Goal: Task Accomplishment & Management: Use online tool/utility

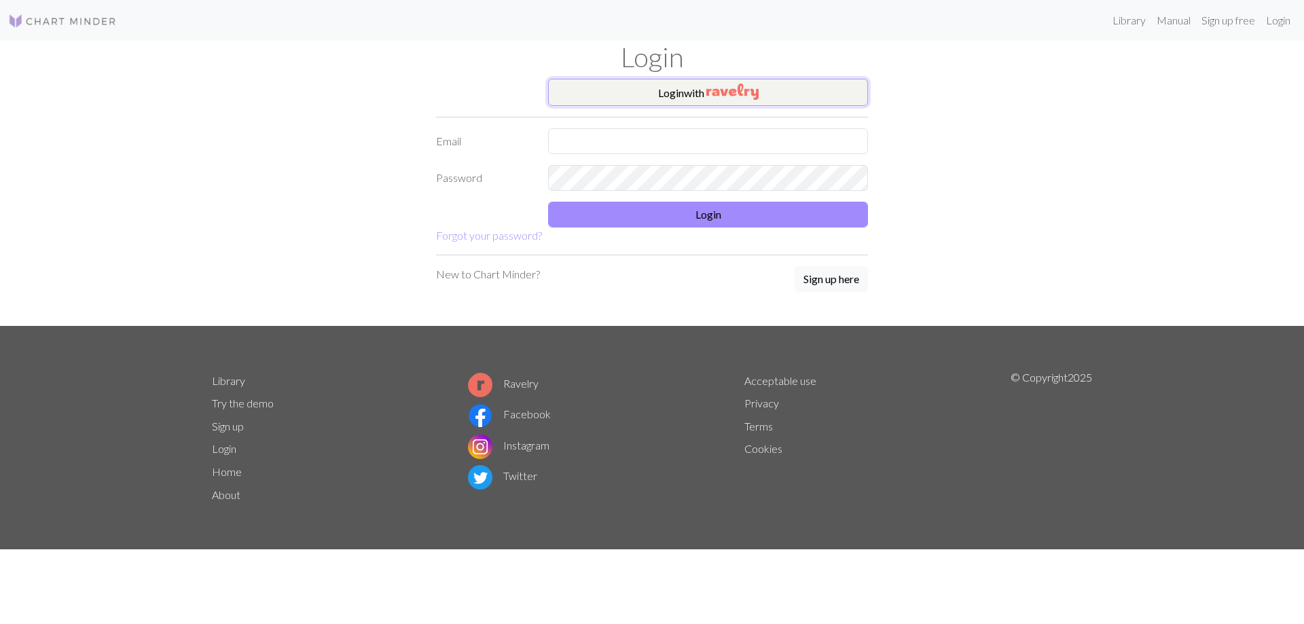
click at [777, 92] on button "Login with" at bounding box center [708, 92] width 320 height 27
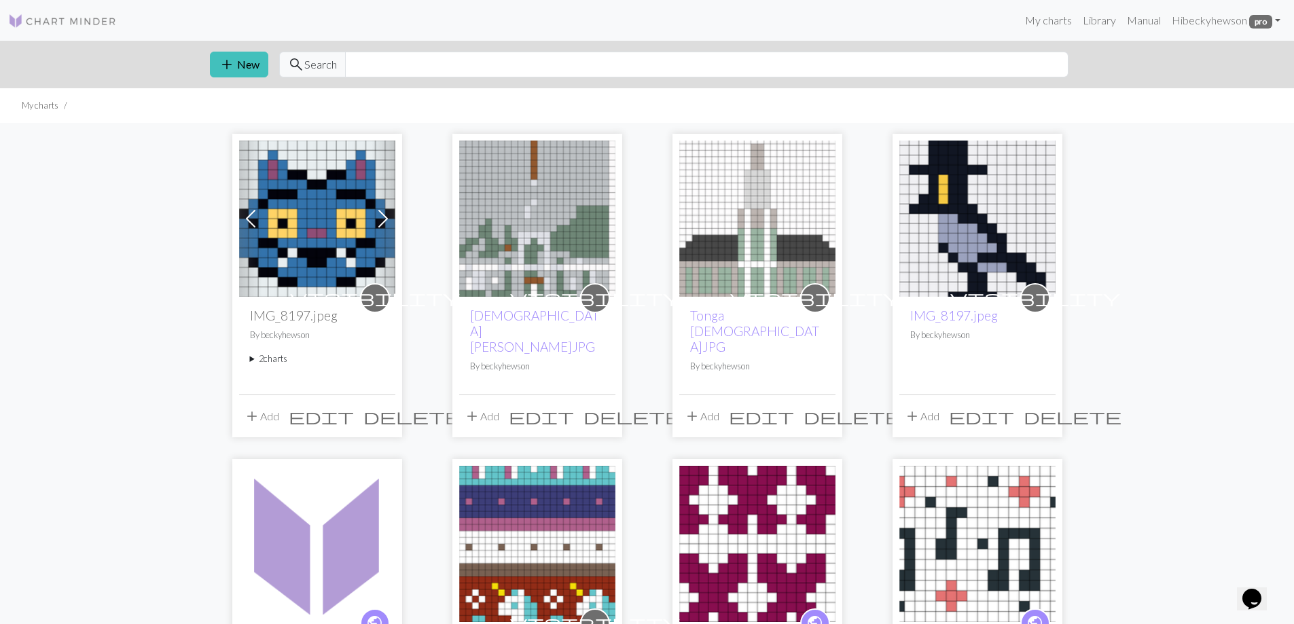
click at [280, 357] on summary "2 charts" at bounding box center [317, 359] width 135 height 13
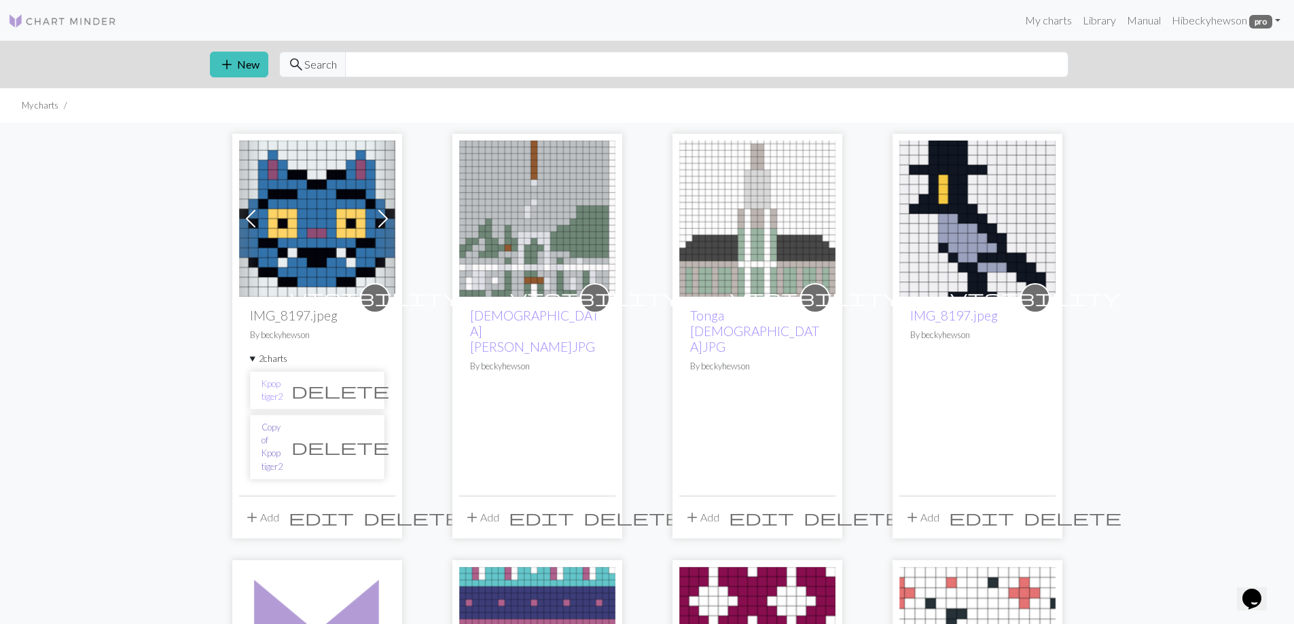
click at [283, 438] on link "Copy of Kpop tiger2" at bounding box center [272, 447] width 21 height 52
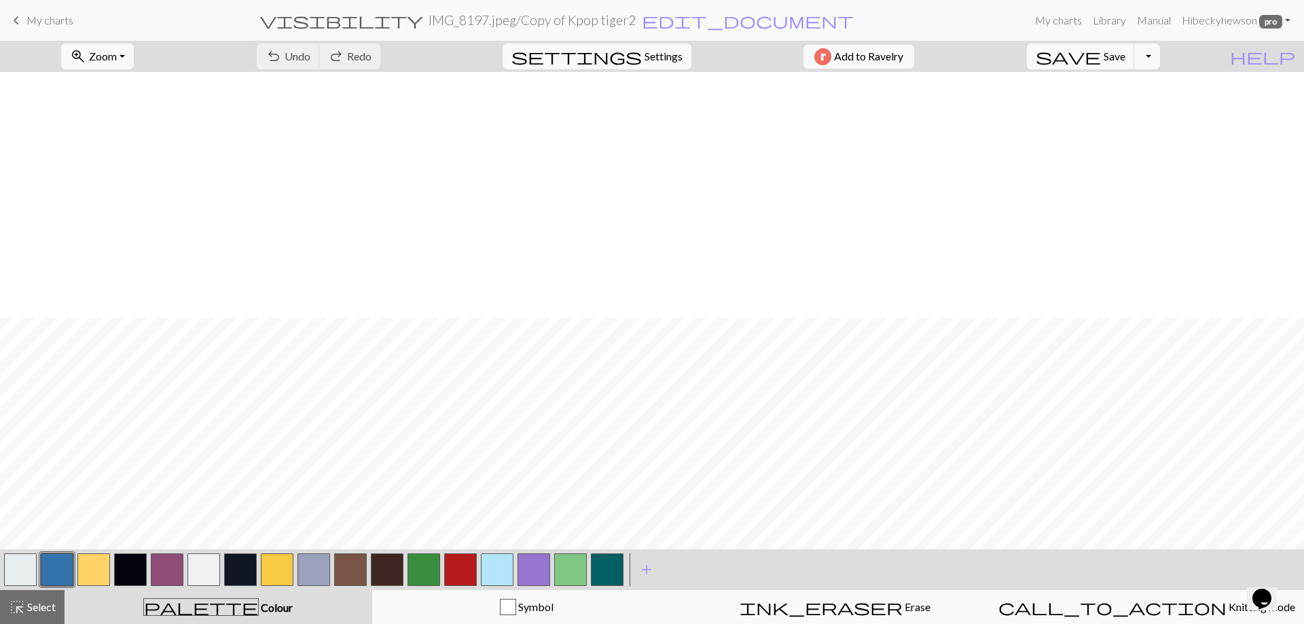
scroll to position [246, 0]
click at [500, 567] on button "button" at bounding box center [497, 570] width 33 height 33
click at [58, 567] on button "button" at bounding box center [57, 570] width 33 height 33
click at [499, 562] on button "button" at bounding box center [497, 570] width 33 height 33
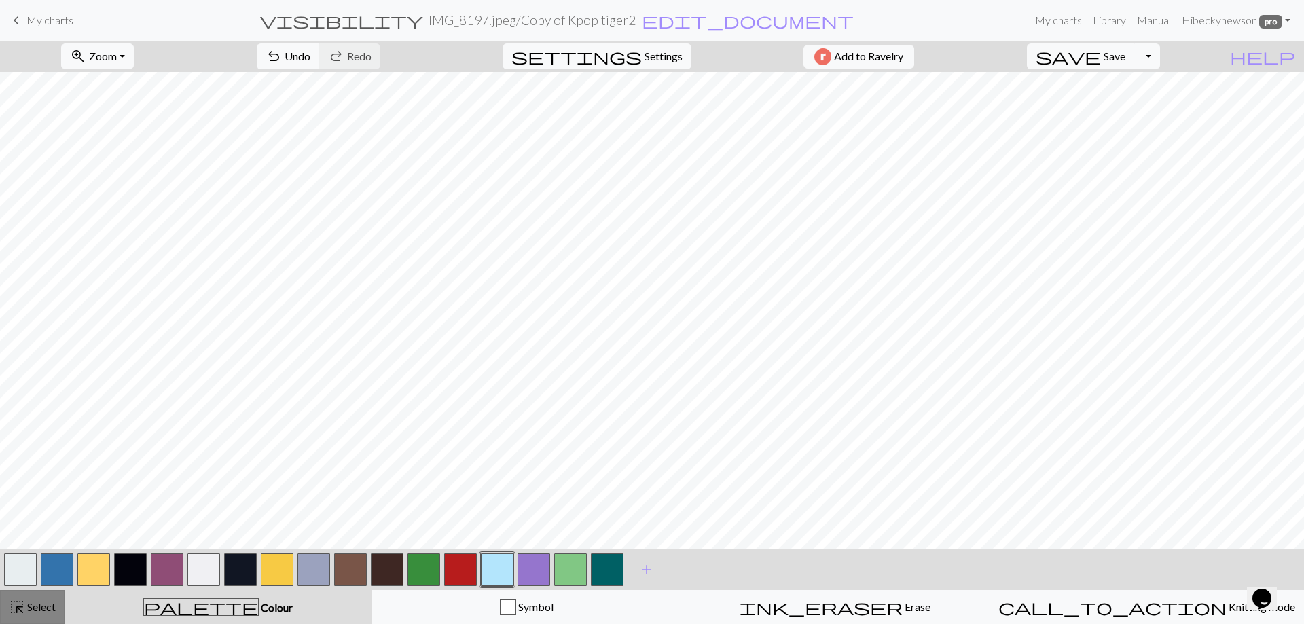
click at [12, 605] on span "highlight_alt" at bounding box center [17, 607] width 16 height 19
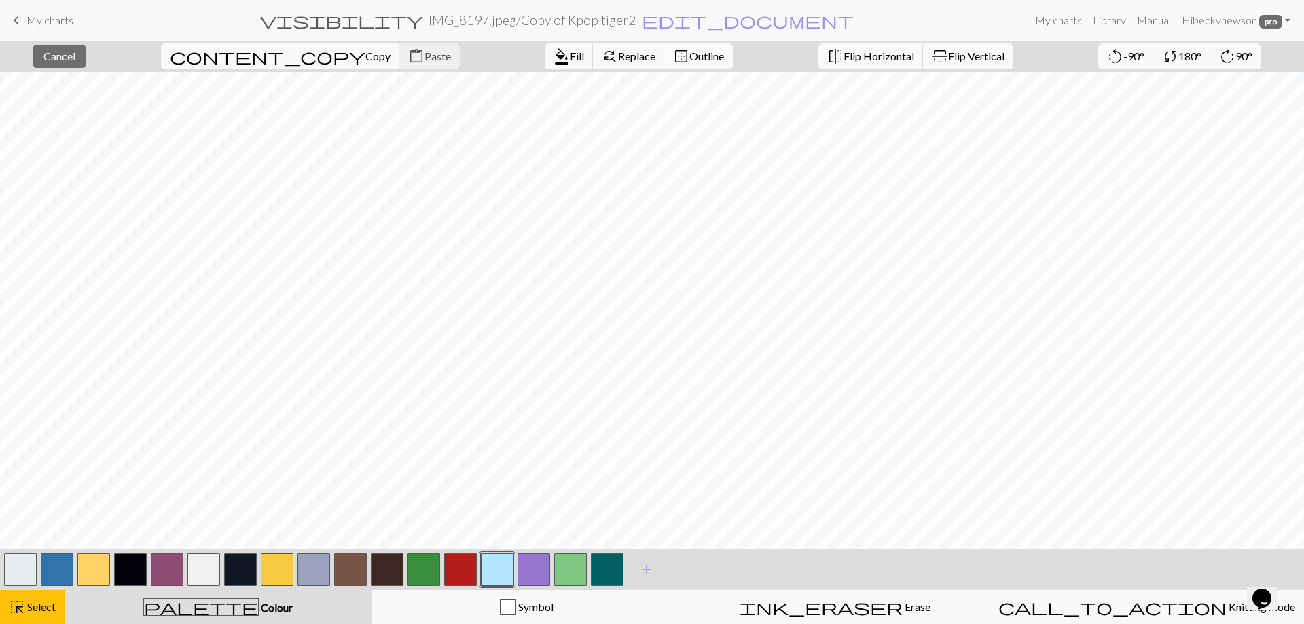
click at [690, 58] on span "Outline" at bounding box center [707, 56] width 35 height 13
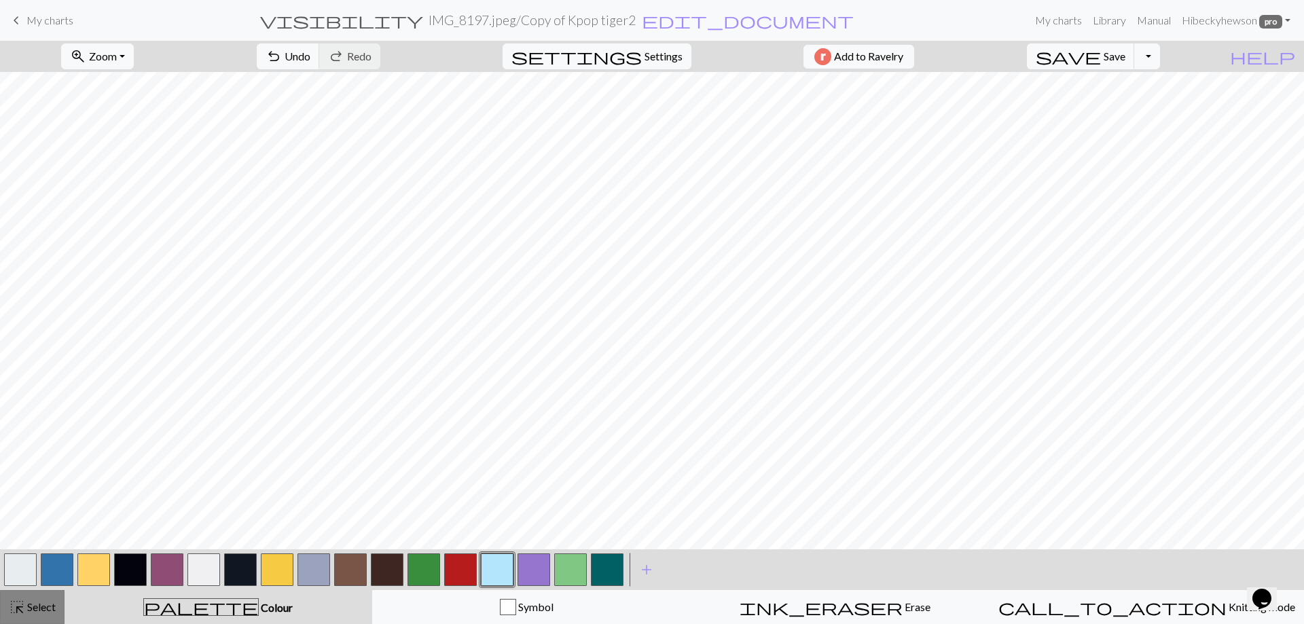
click at [20, 613] on span "highlight_alt" at bounding box center [17, 607] width 16 height 19
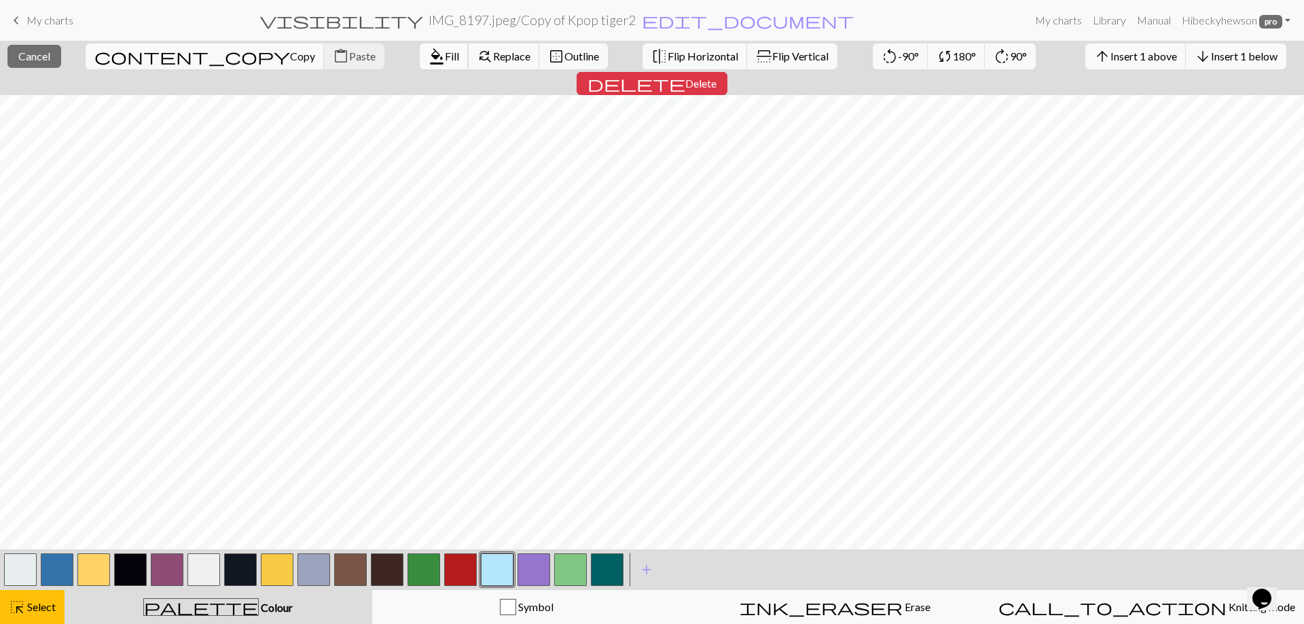
click at [429, 55] on span "format_color_fill" at bounding box center [437, 56] width 16 height 19
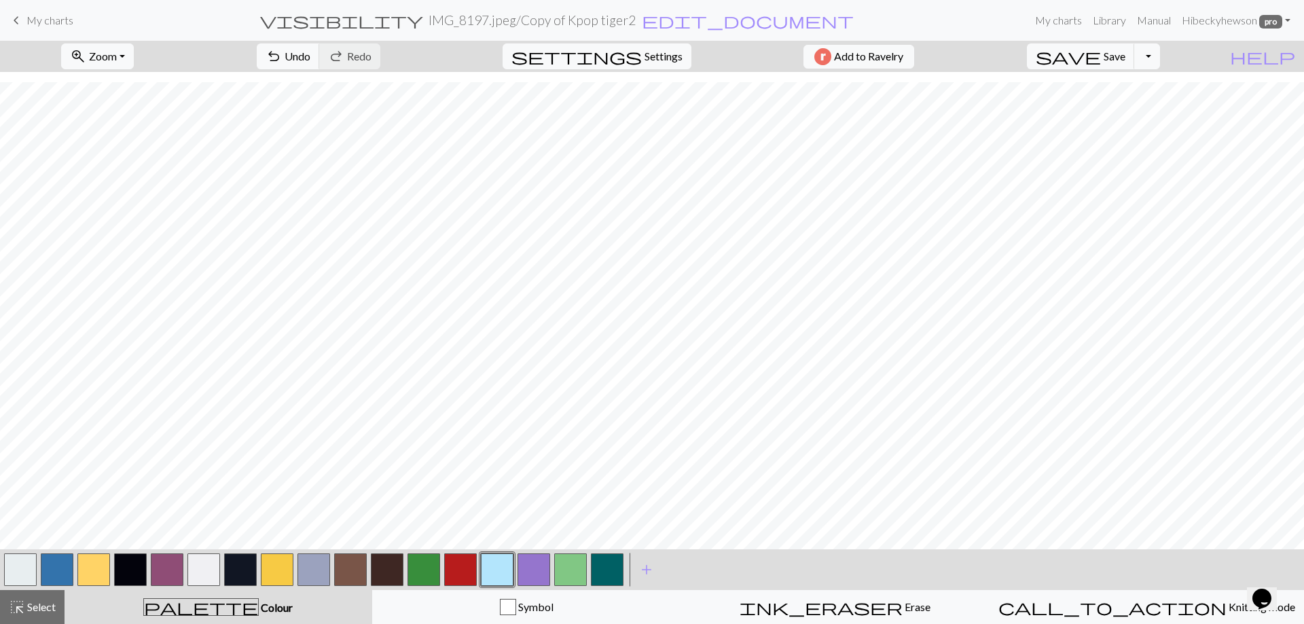
scroll to position [178, 0]
click at [648, 570] on span "add" at bounding box center [647, 569] width 16 height 19
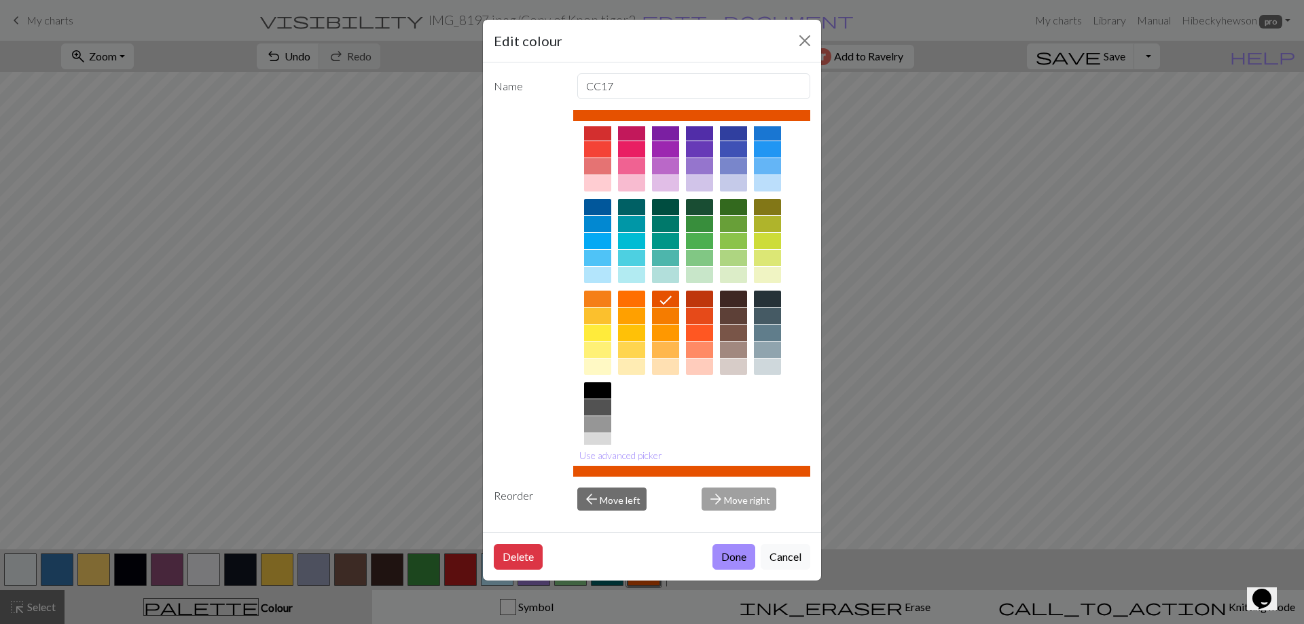
scroll to position [0, 0]
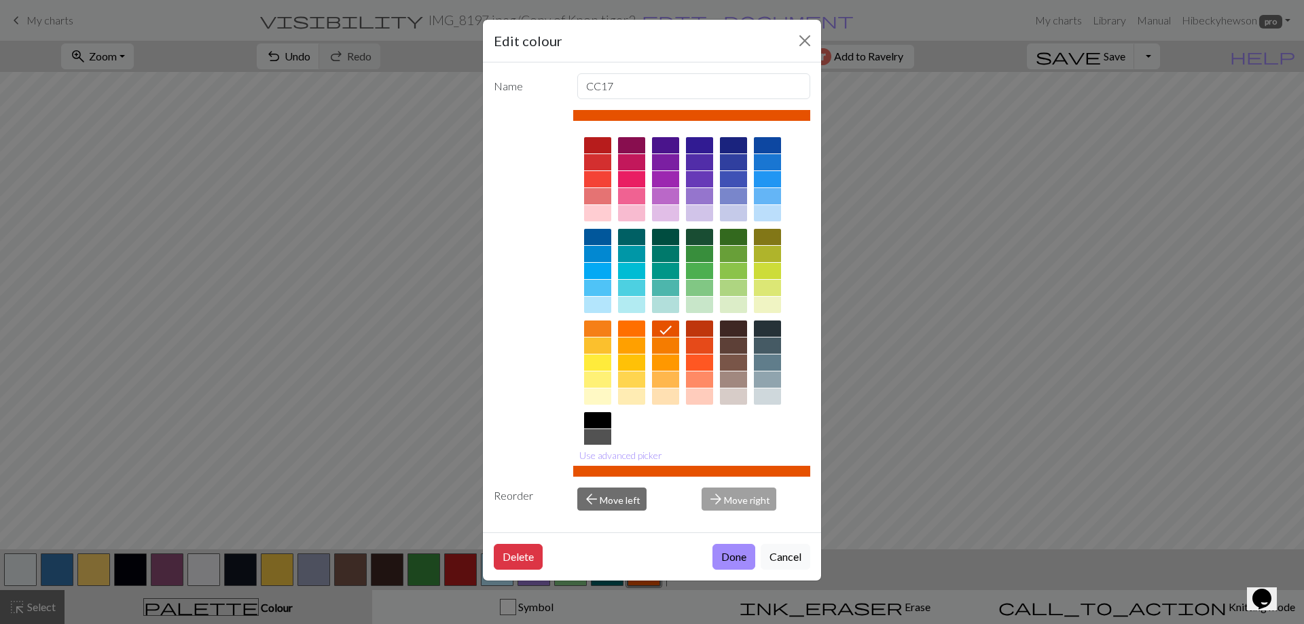
click at [738, 148] on div at bounding box center [733, 145] width 27 height 16
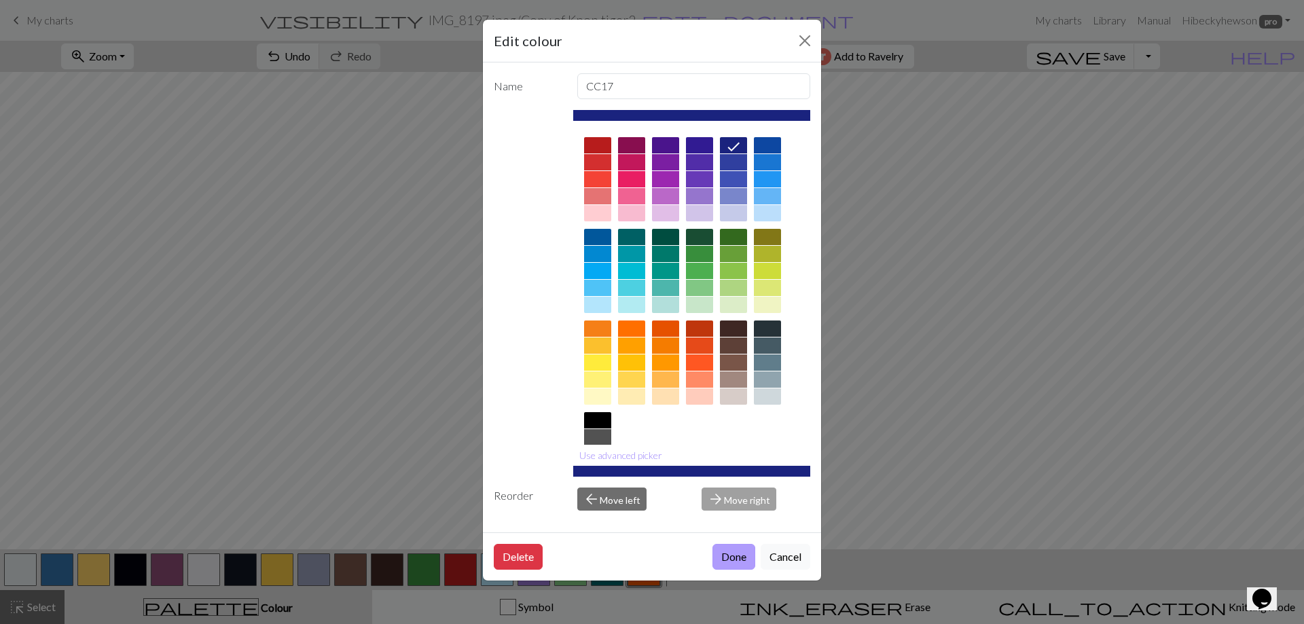
click at [732, 554] on button "Done" at bounding box center [734, 557] width 43 height 26
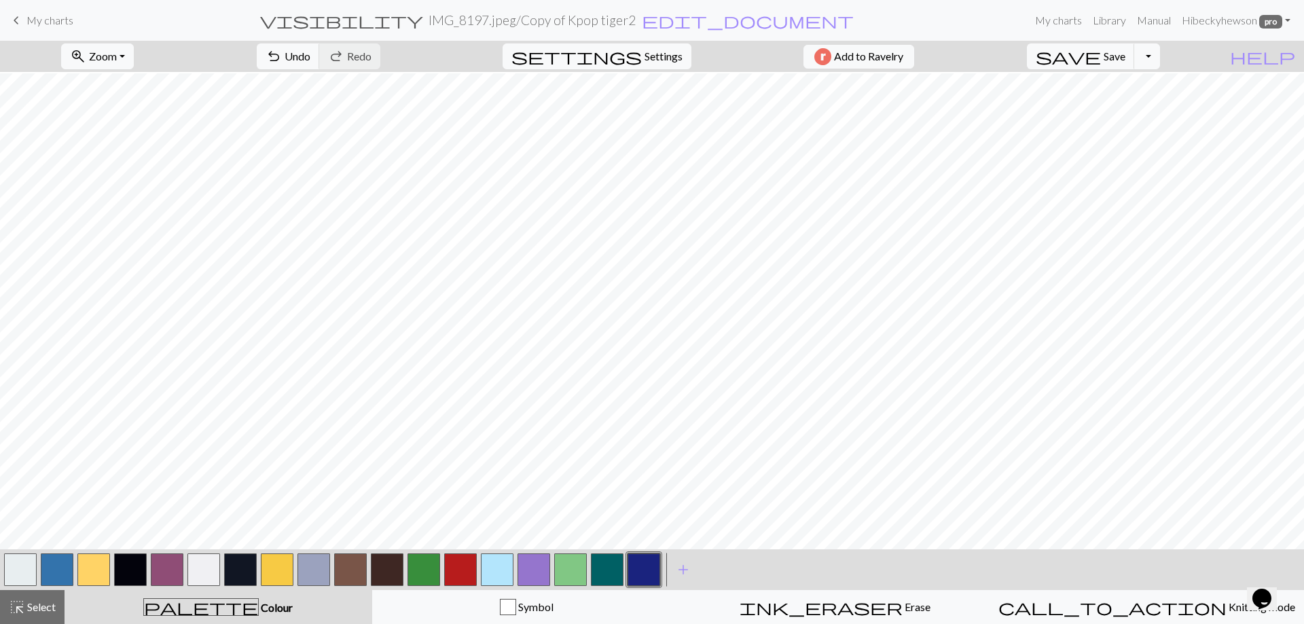
scroll to position [204, 0]
click at [37, 607] on span "Select" at bounding box center [40, 607] width 31 height 13
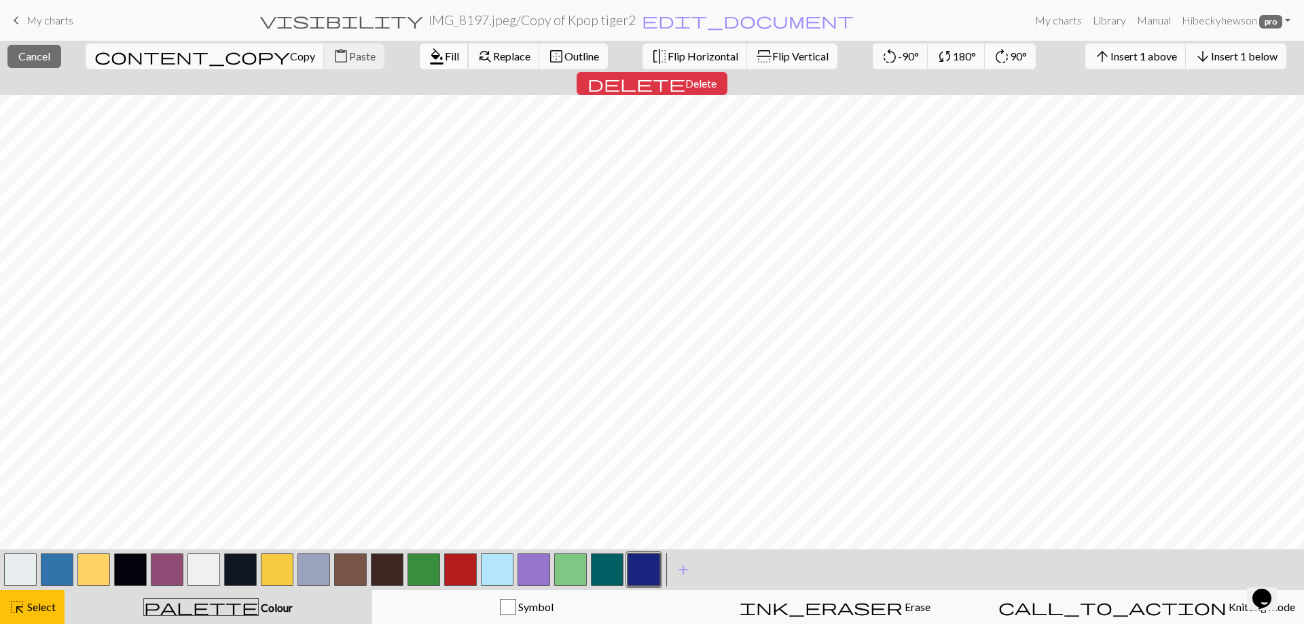
click at [445, 56] on span "Fill" at bounding box center [452, 56] width 14 height 13
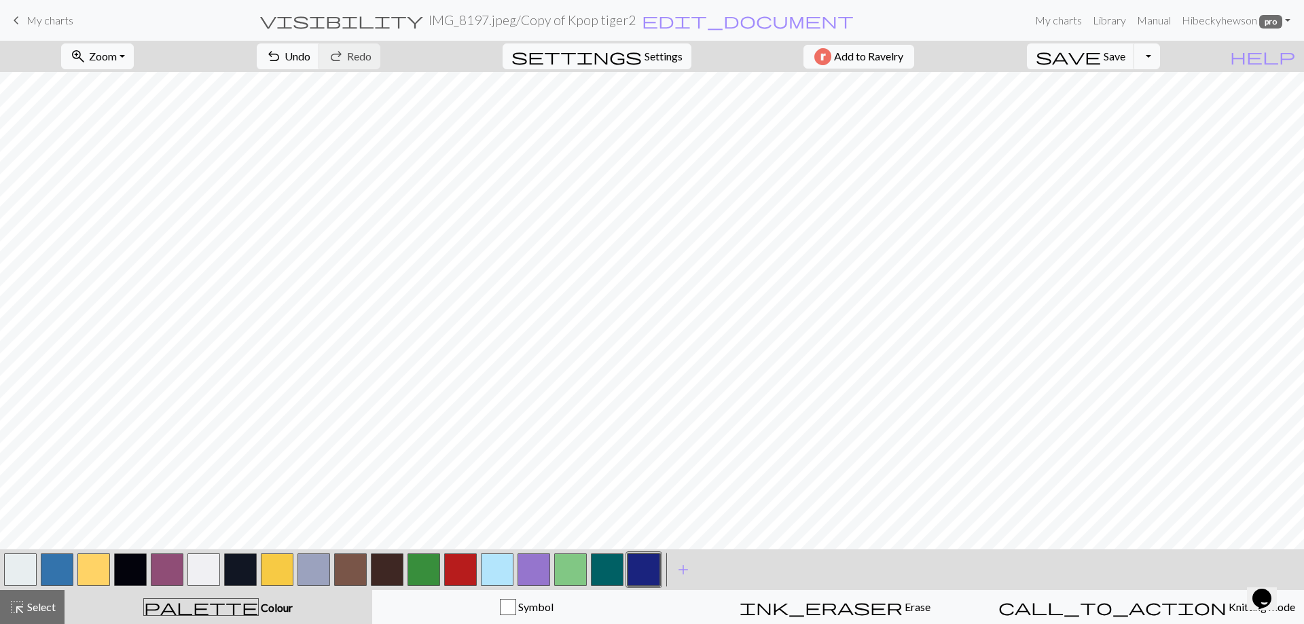
drag, startPoint x: 37, startPoint y: 605, endPoint x: 110, endPoint y: 590, distance: 74.9
click at [37, 604] on span "Select" at bounding box center [40, 607] width 31 height 13
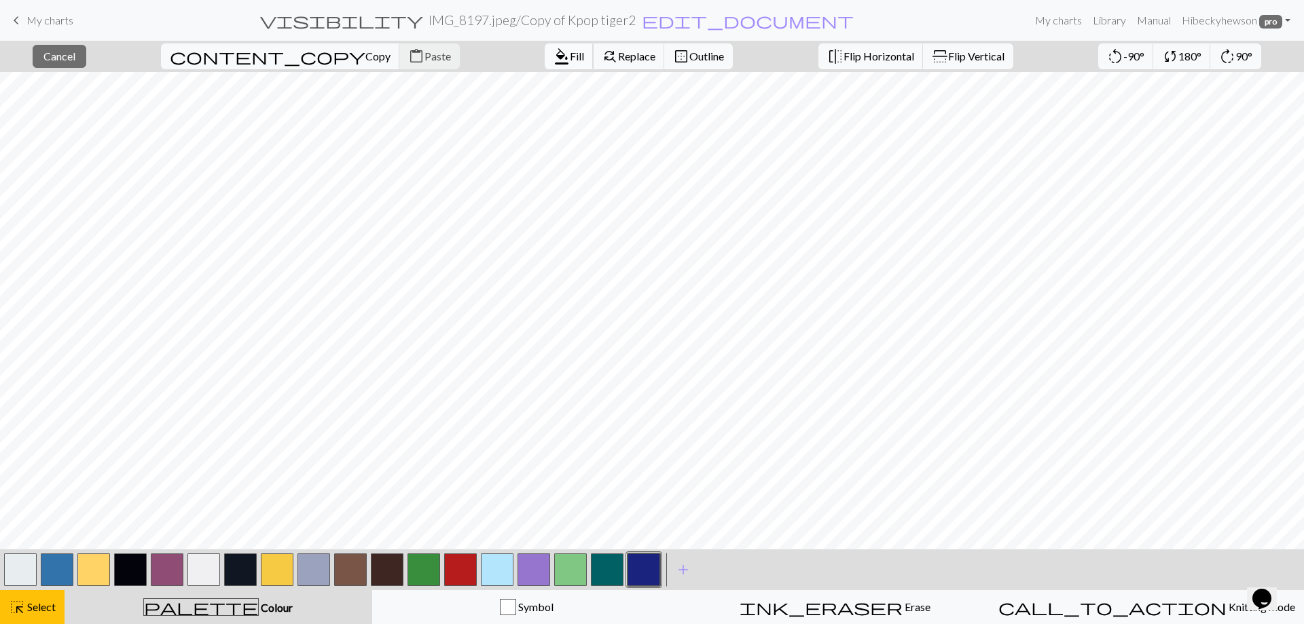
click at [545, 64] on button "format_color_fill Fill" at bounding box center [569, 56] width 49 height 26
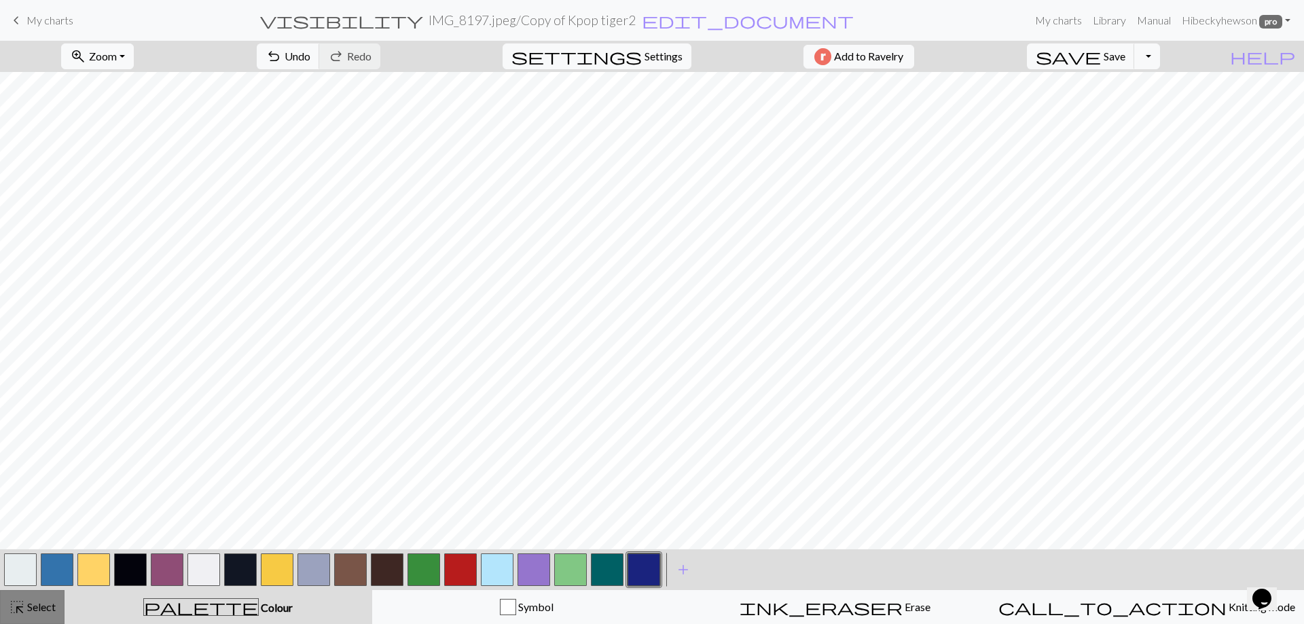
click at [22, 611] on span "highlight_alt" at bounding box center [17, 607] width 16 height 19
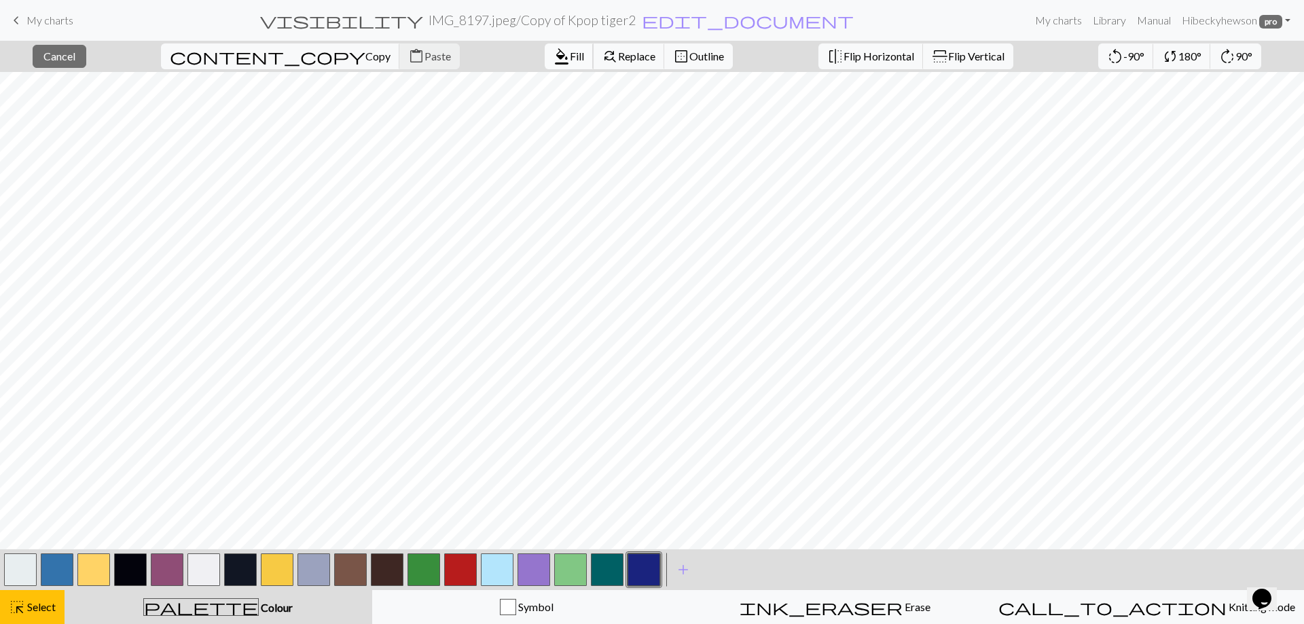
click at [570, 57] on span "Fill" at bounding box center [577, 56] width 14 height 13
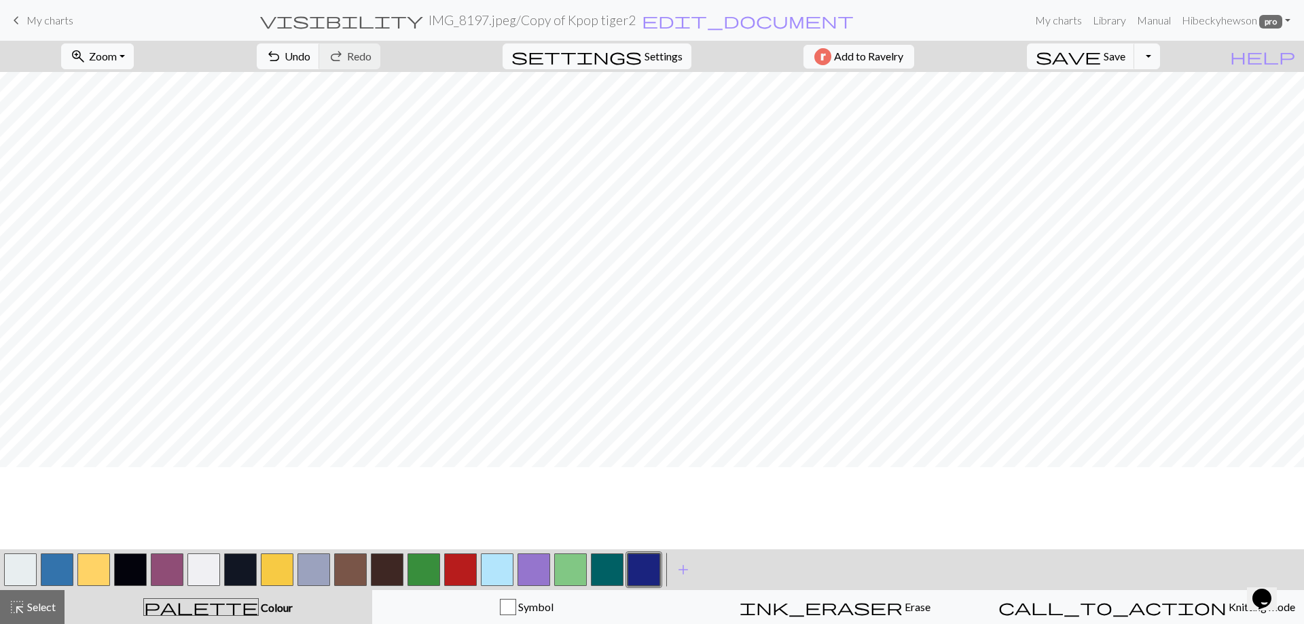
scroll to position [0, 0]
click at [129, 570] on button "button" at bounding box center [130, 570] width 33 height 33
click at [537, 566] on button "button" at bounding box center [534, 570] width 33 height 33
click at [20, 613] on span "highlight_alt" at bounding box center [17, 607] width 16 height 19
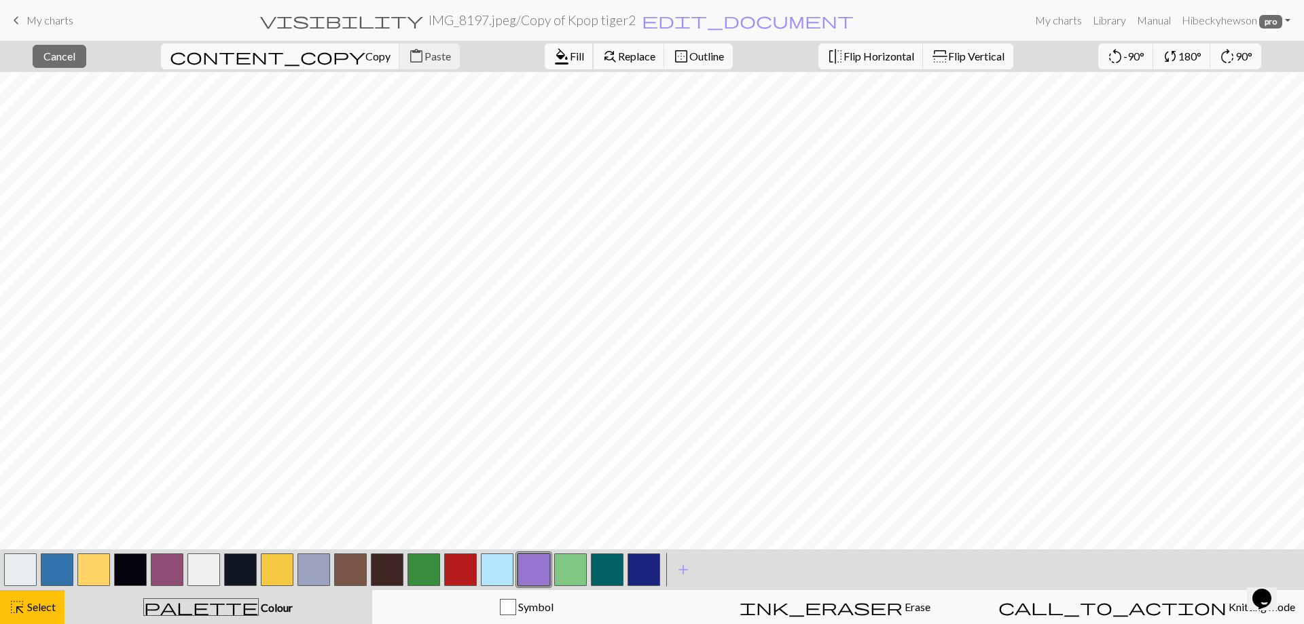
click at [554, 58] on span "format_color_fill" at bounding box center [562, 56] width 16 height 19
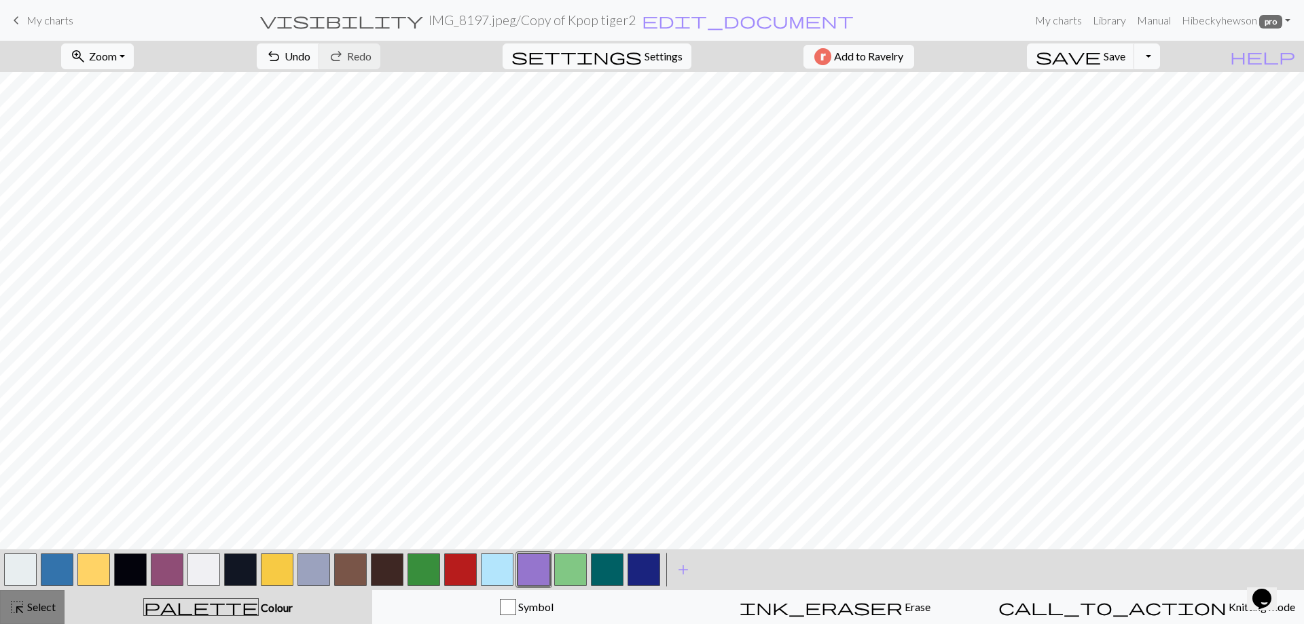
click at [24, 611] on span "highlight_alt" at bounding box center [17, 607] width 16 height 19
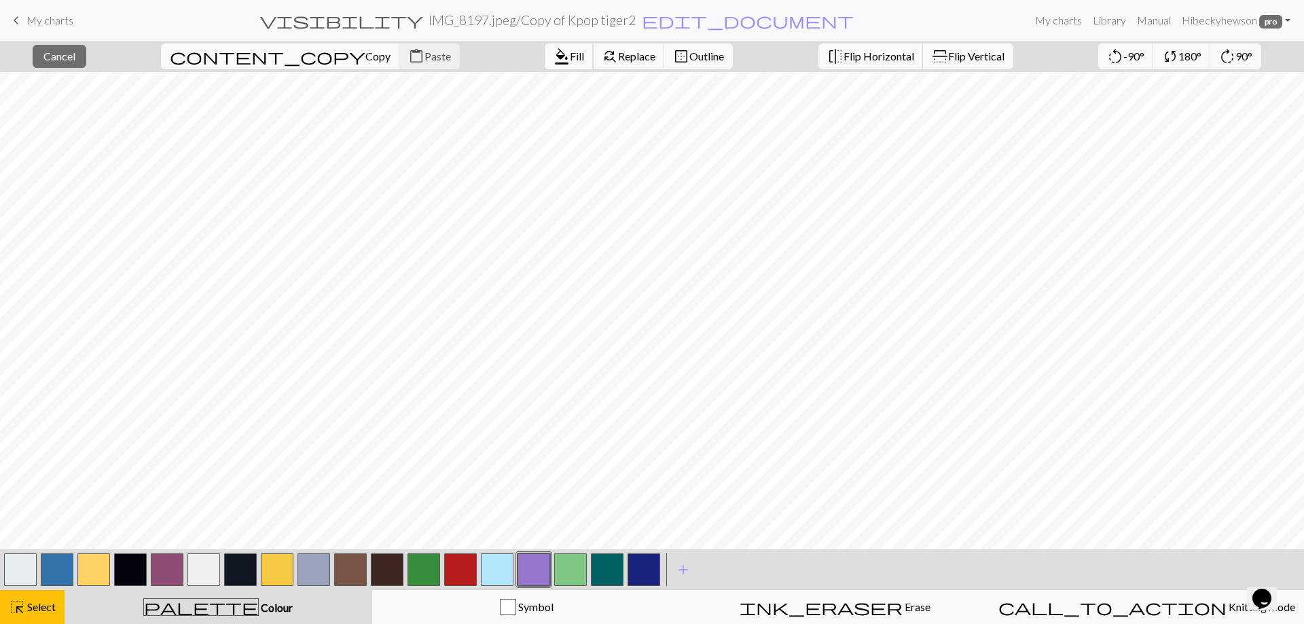
click at [570, 53] on span "Fill" at bounding box center [577, 56] width 14 height 13
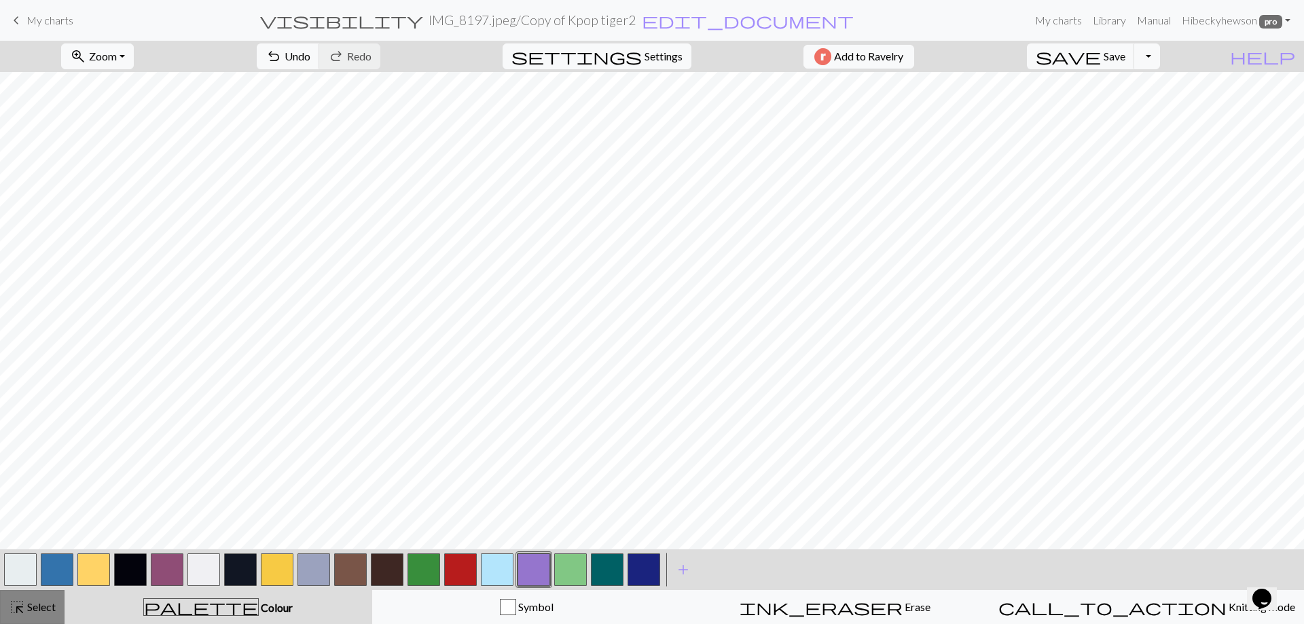
click at [26, 609] on span "Select" at bounding box center [40, 607] width 31 height 13
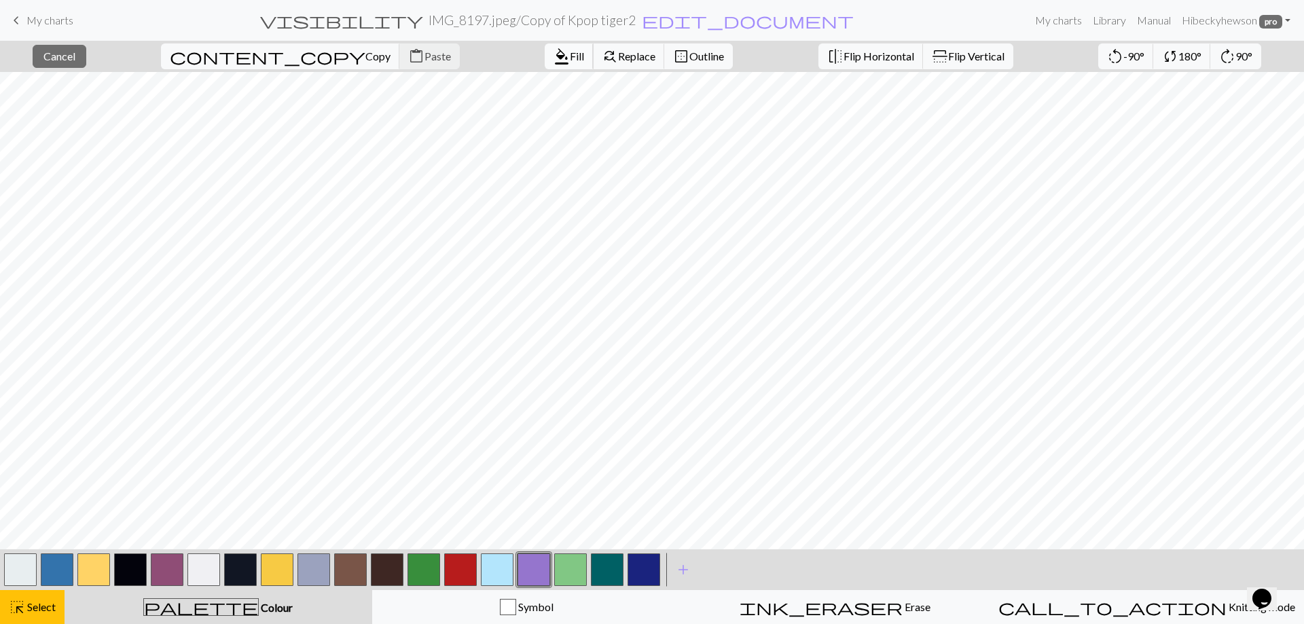
click at [554, 55] on span "format_color_fill" at bounding box center [562, 56] width 16 height 19
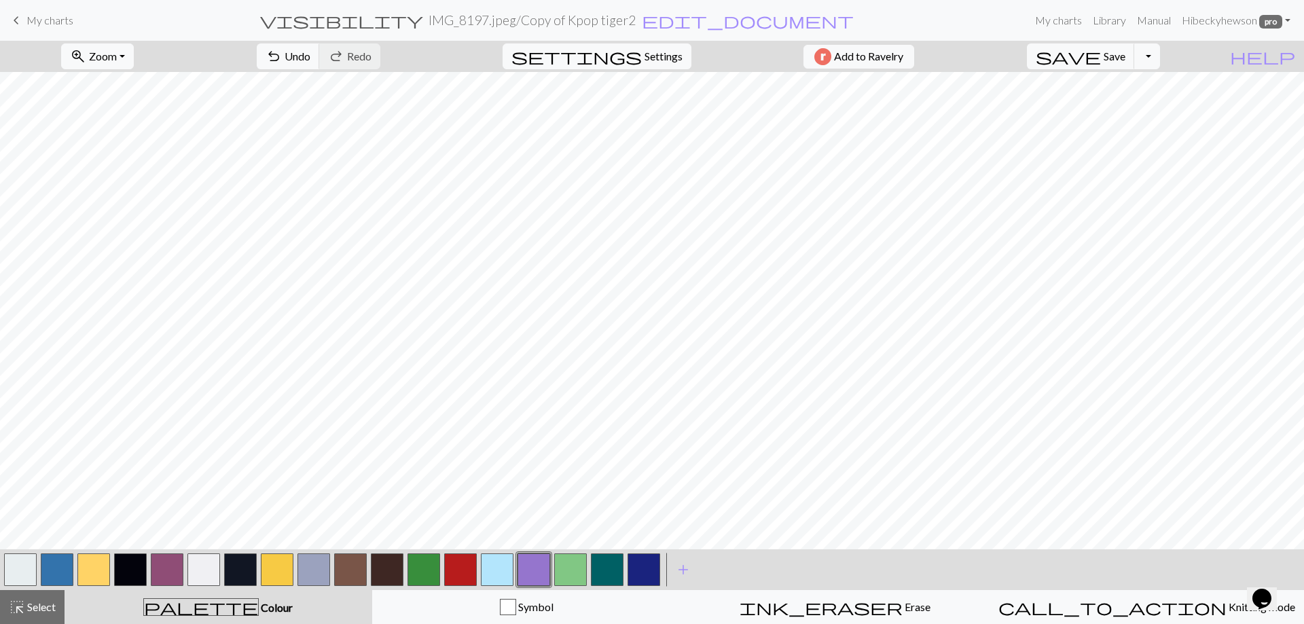
drag, startPoint x: 39, startPoint y: 607, endPoint x: 88, endPoint y: 582, distance: 55.0
click at [43, 605] on span "Select" at bounding box center [40, 607] width 31 height 13
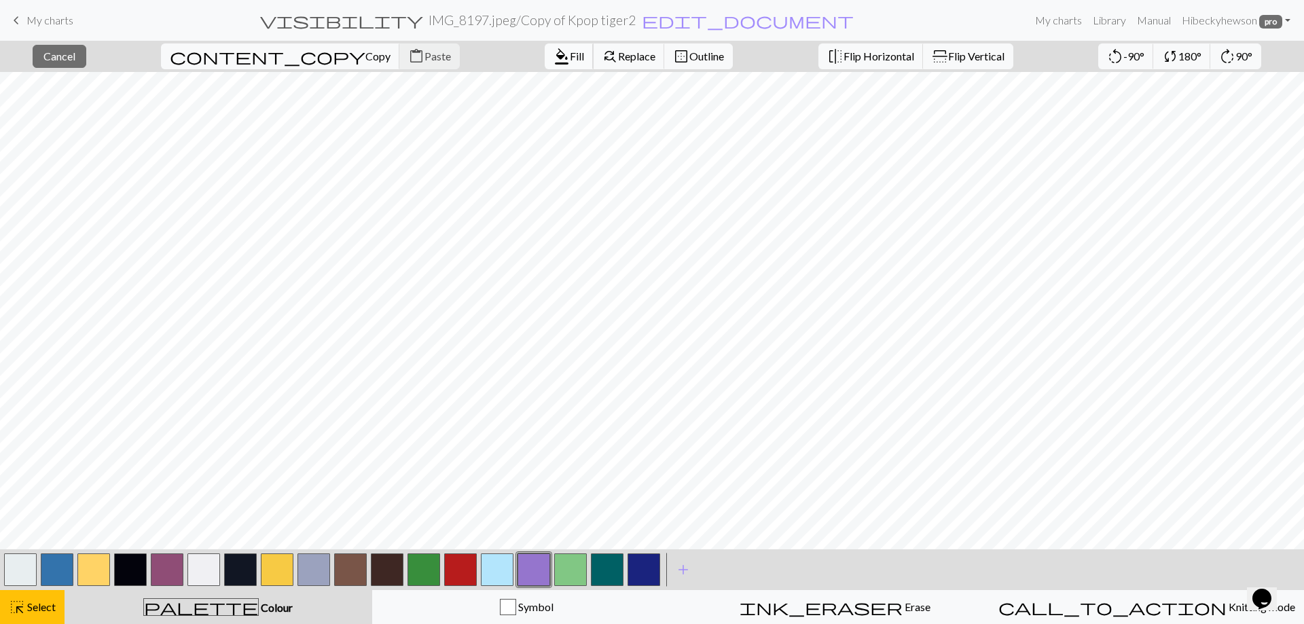
click at [570, 55] on span "Fill" at bounding box center [577, 56] width 14 height 13
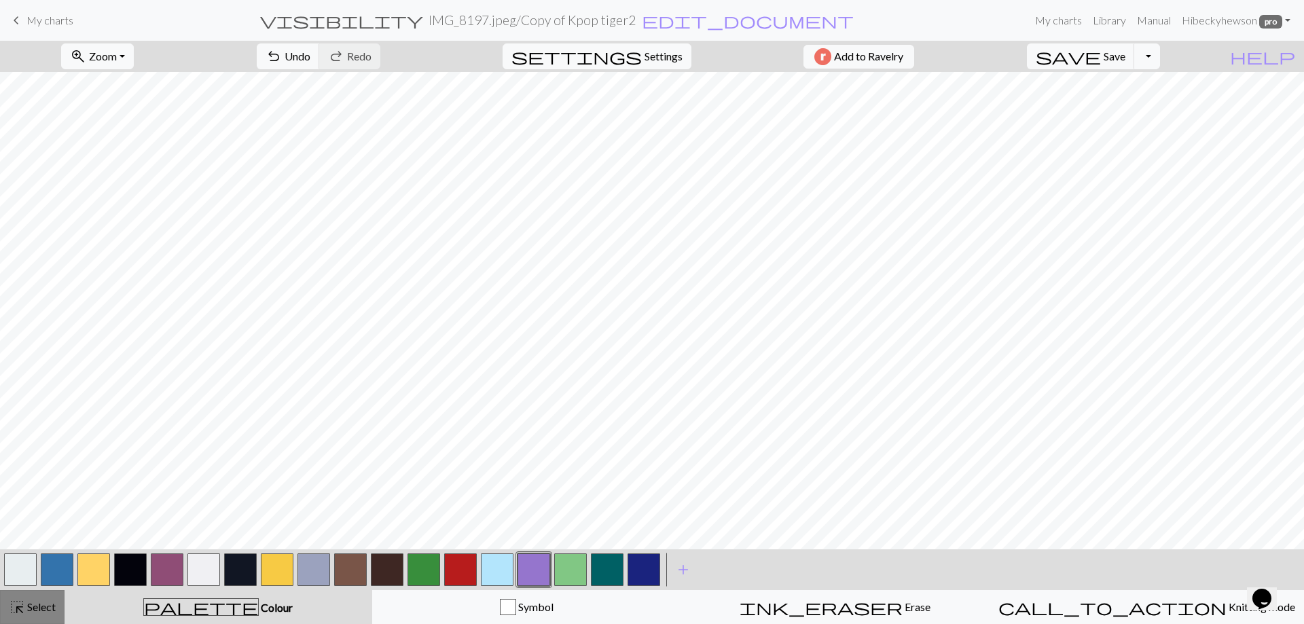
click at [45, 601] on span "Select" at bounding box center [40, 607] width 31 height 13
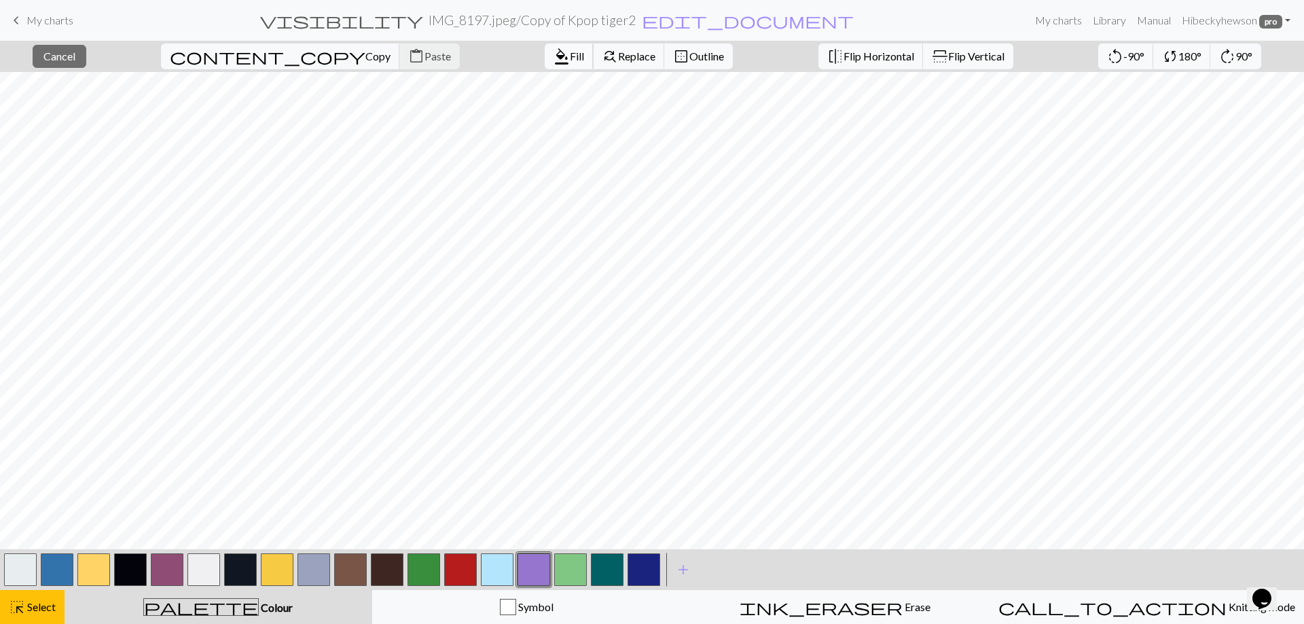
click at [570, 58] on span "Fill" at bounding box center [577, 56] width 14 height 13
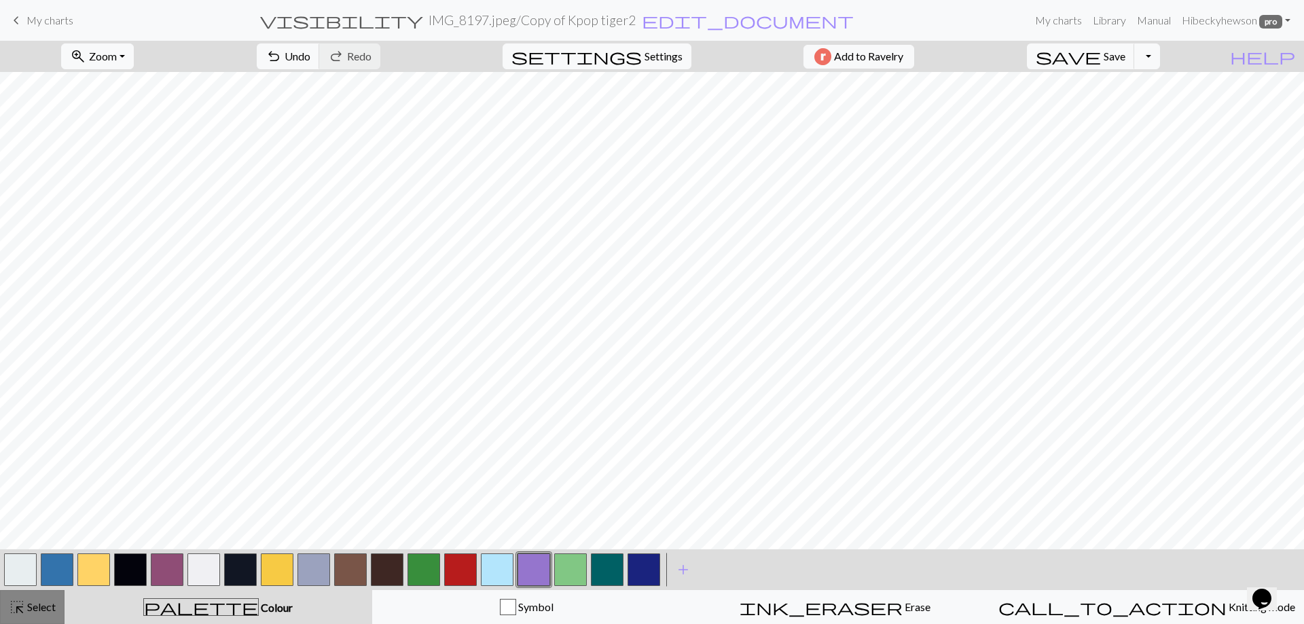
click at [24, 608] on span "highlight_alt" at bounding box center [17, 607] width 16 height 19
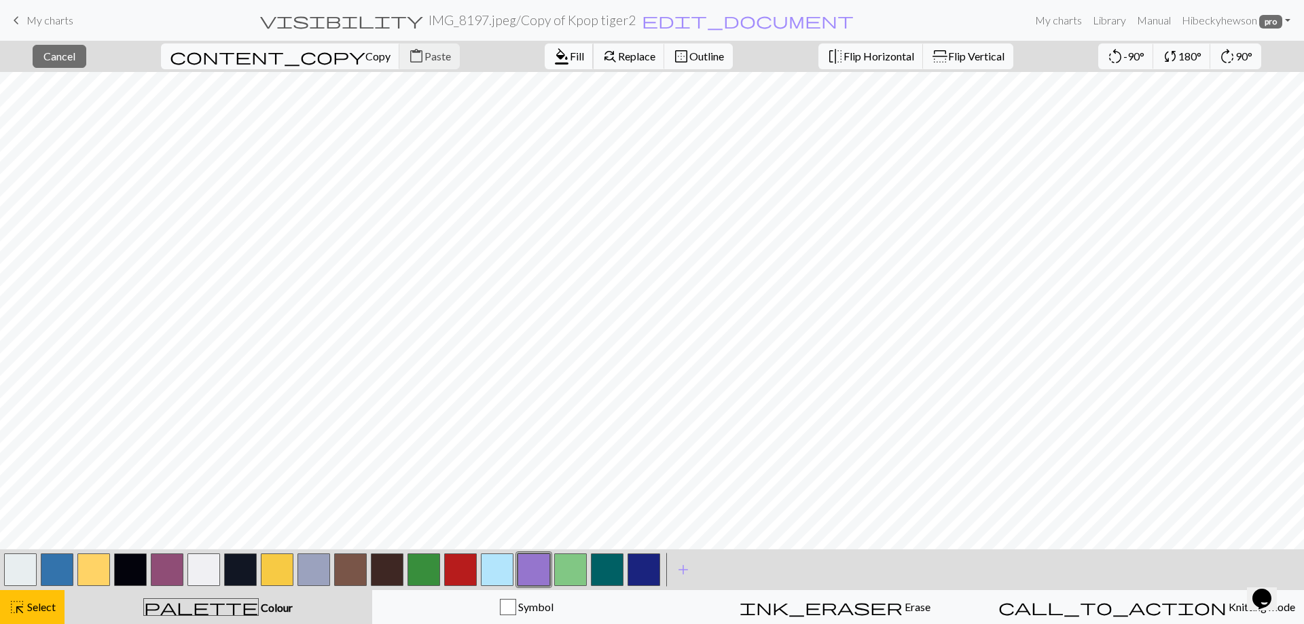
click at [545, 48] on button "format_color_fill Fill" at bounding box center [569, 56] width 49 height 26
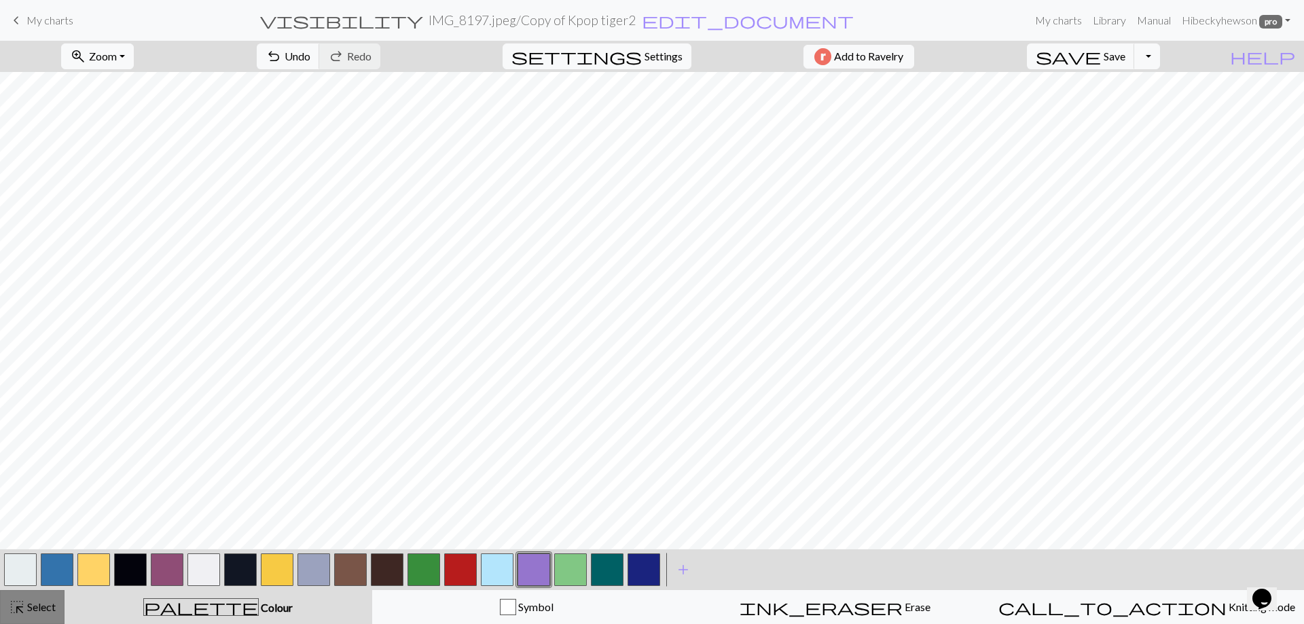
click at [28, 607] on span "Select" at bounding box center [40, 607] width 31 height 13
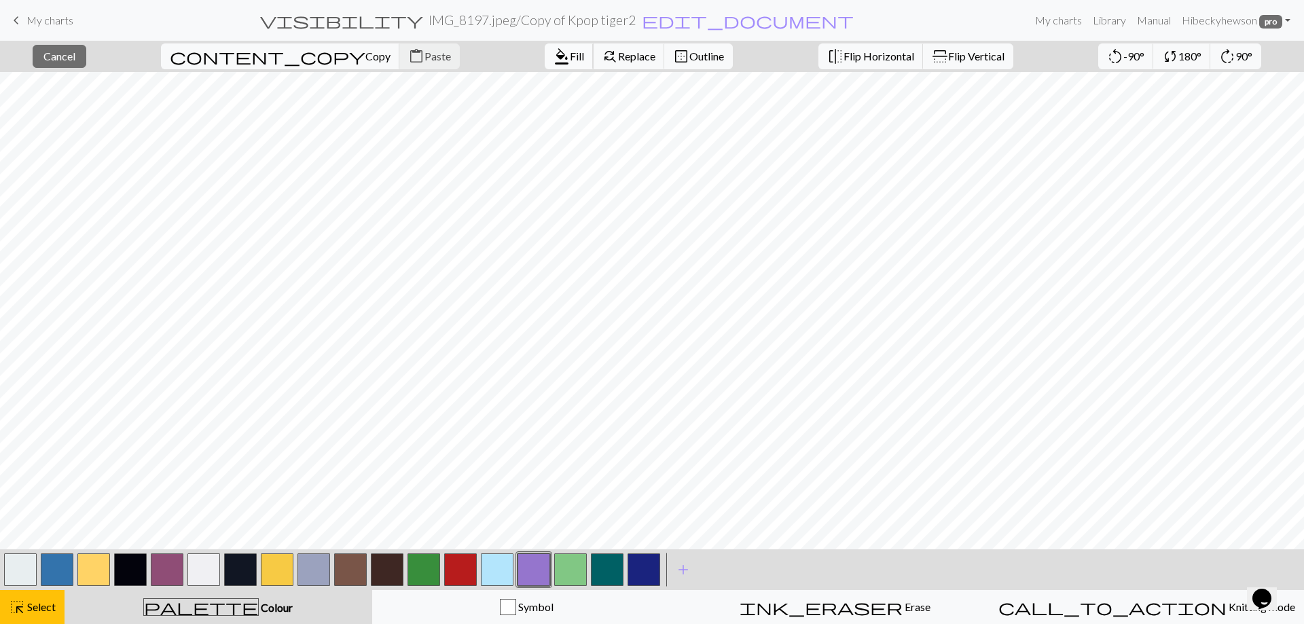
click at [554, 51] on span "format_color_fill" at bounding box center [562, 56] width 16 height 19
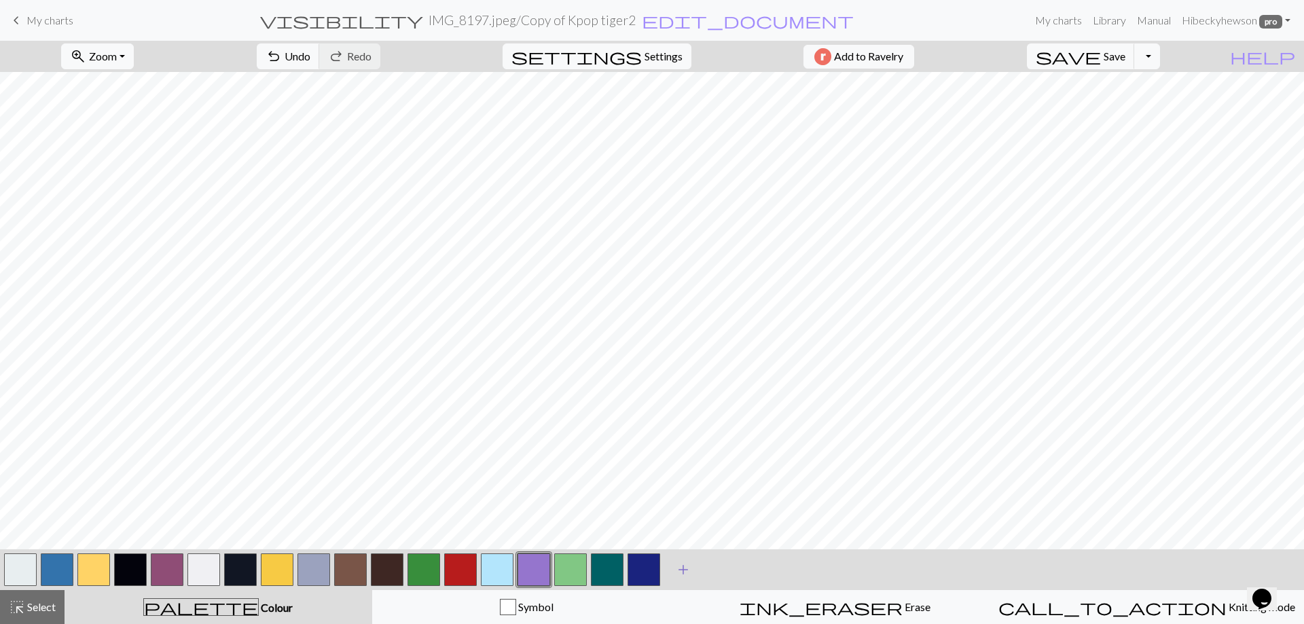
click at [679, 573] on span "add" at bounding box center [683, 569] width 16 height 19
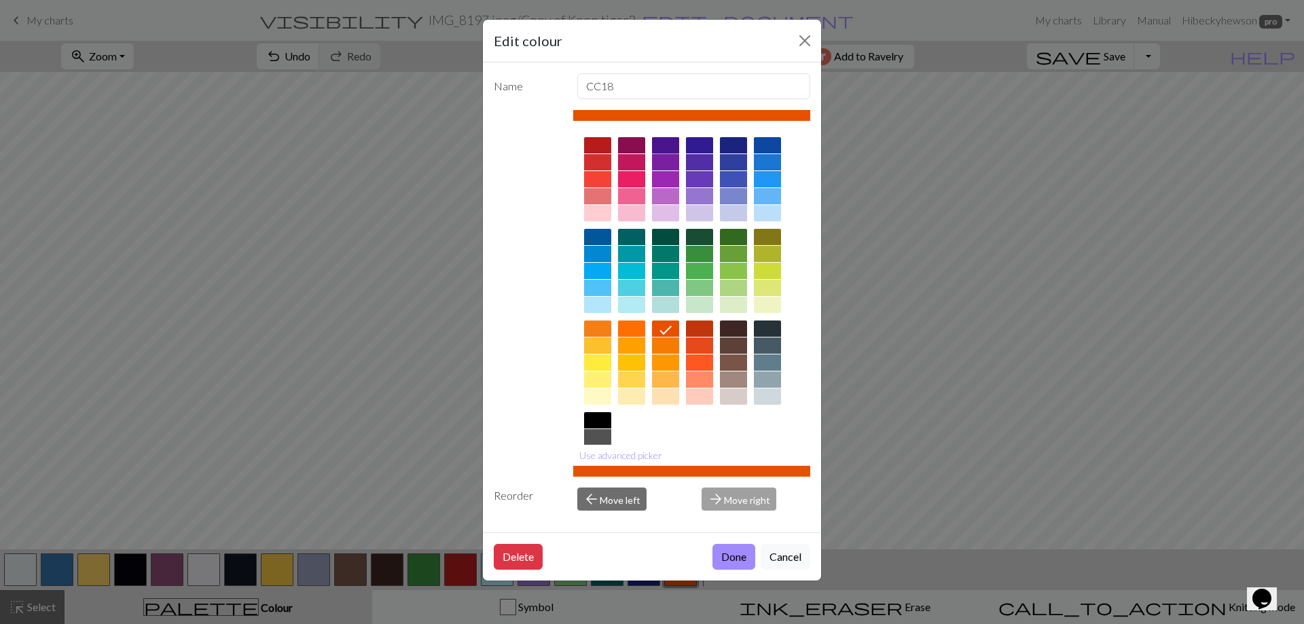
click at [668, 147] on div at bounding box center [665, 145] width 27 height 16
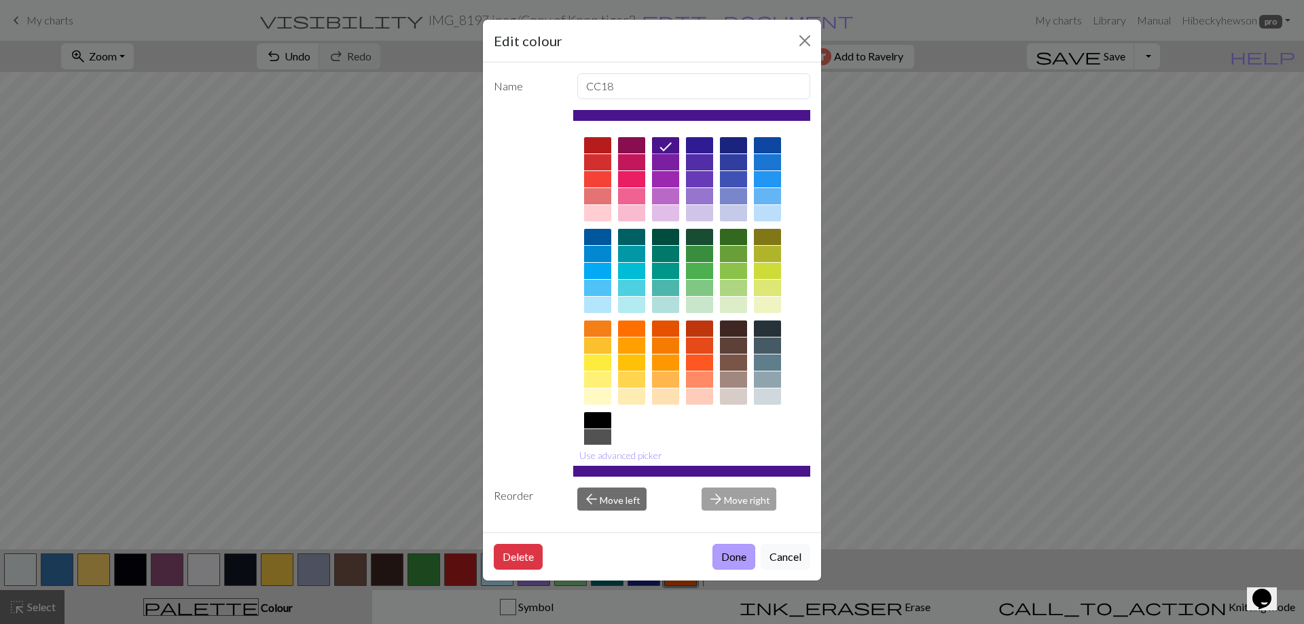
click at [732, 556] on button "Done" at bounding box center [734, 557] width 43 height 26
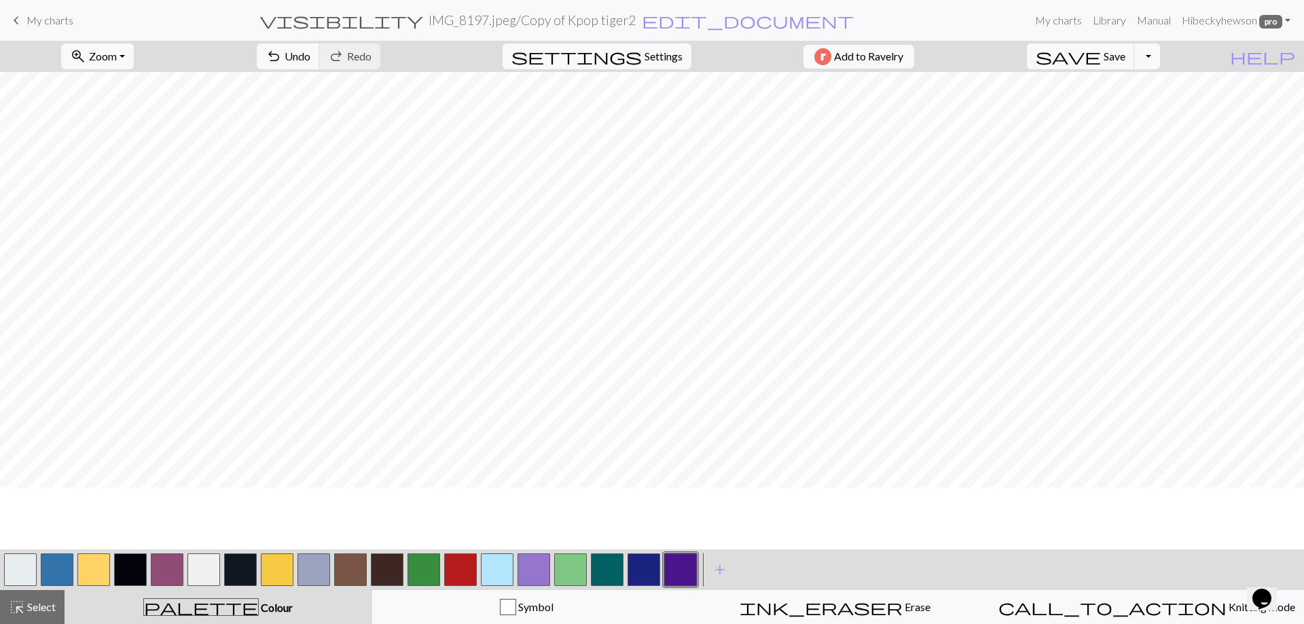
scroll to position [110, 0]
click at [277, 571] on button "button" at bounding box center [277, 570] width 33 height 33
click at [684, 570] on button "button" at bounding box center [680, 570] width 33 height 33
click at [423, 21] on span "visibility" at bounding box center [341, 20] width 163 height 19
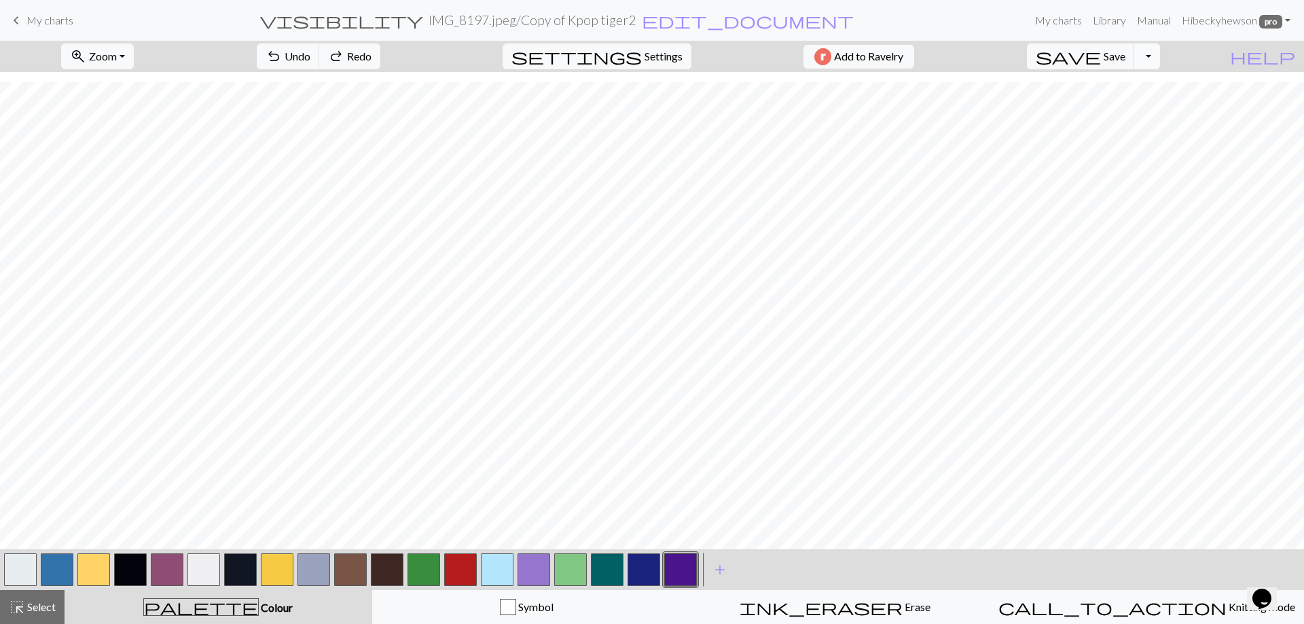
click at [1160, 55] on button "Toggle Dropdown" at bounding box center [1147, 56] width 26 height 26
click at [645, 55] on span "Settings" at bounding box center [664, 56] width 38 height 16
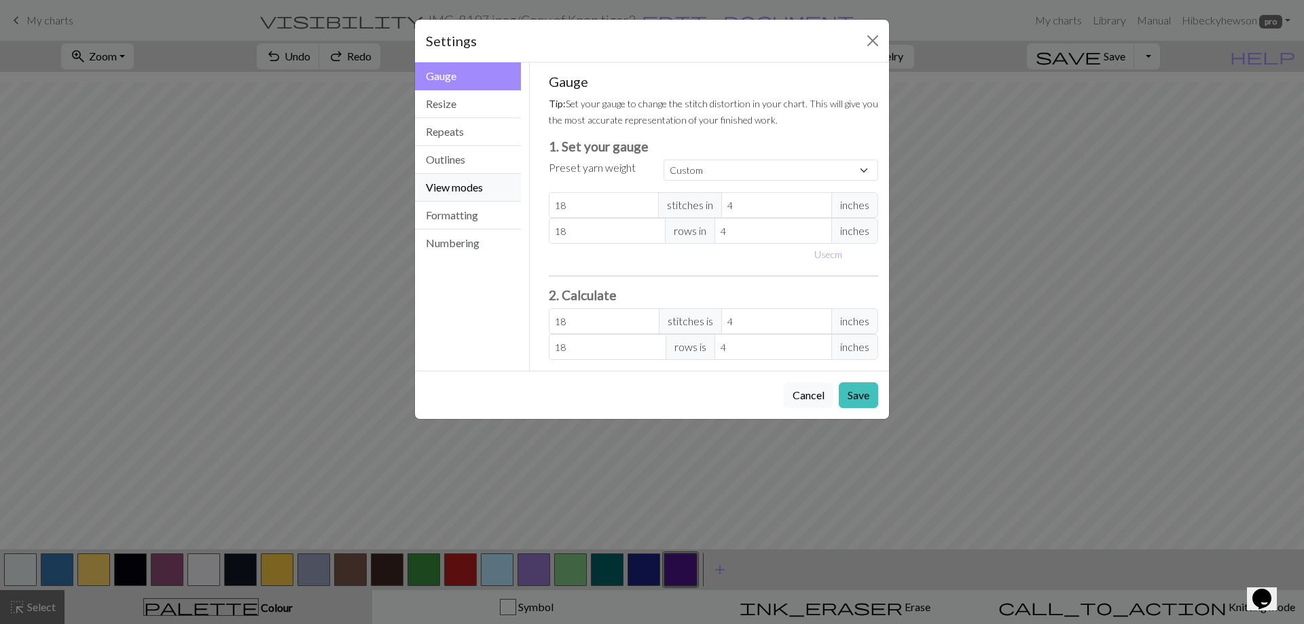
click at [474, 188] on button "View modes" at bounding box center [468, 188] width 106 height 28
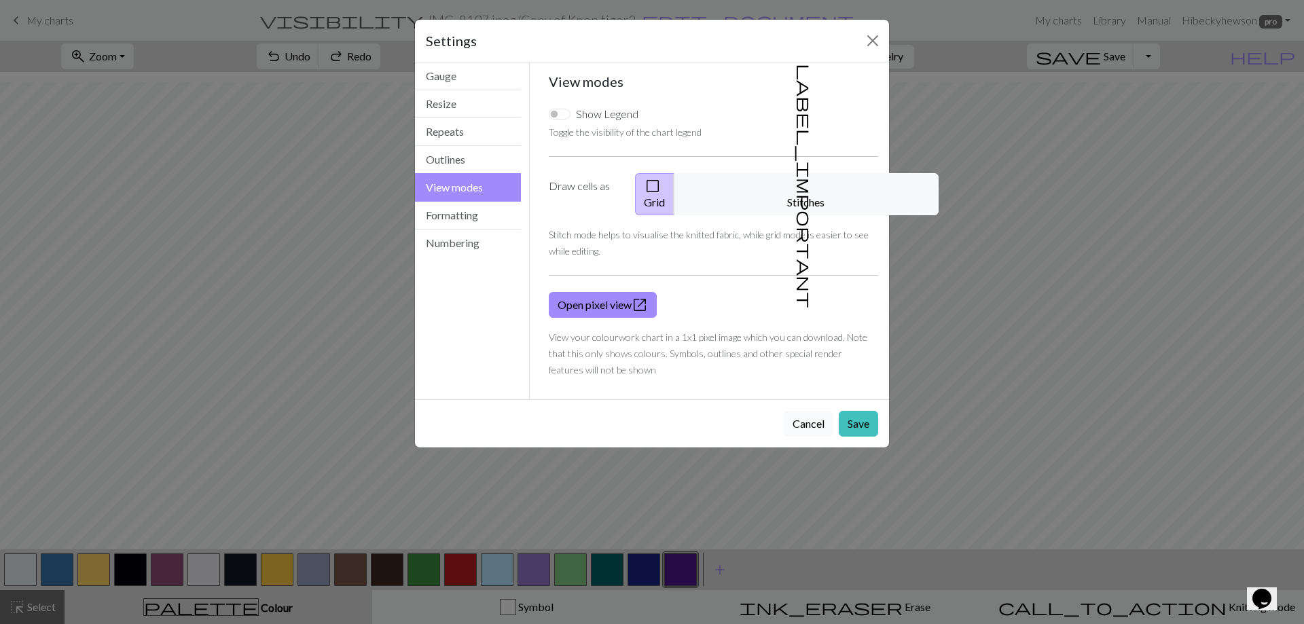
click at [798, 413] on button "Cancel" at bounding box center [809, 424] width 50 height 26
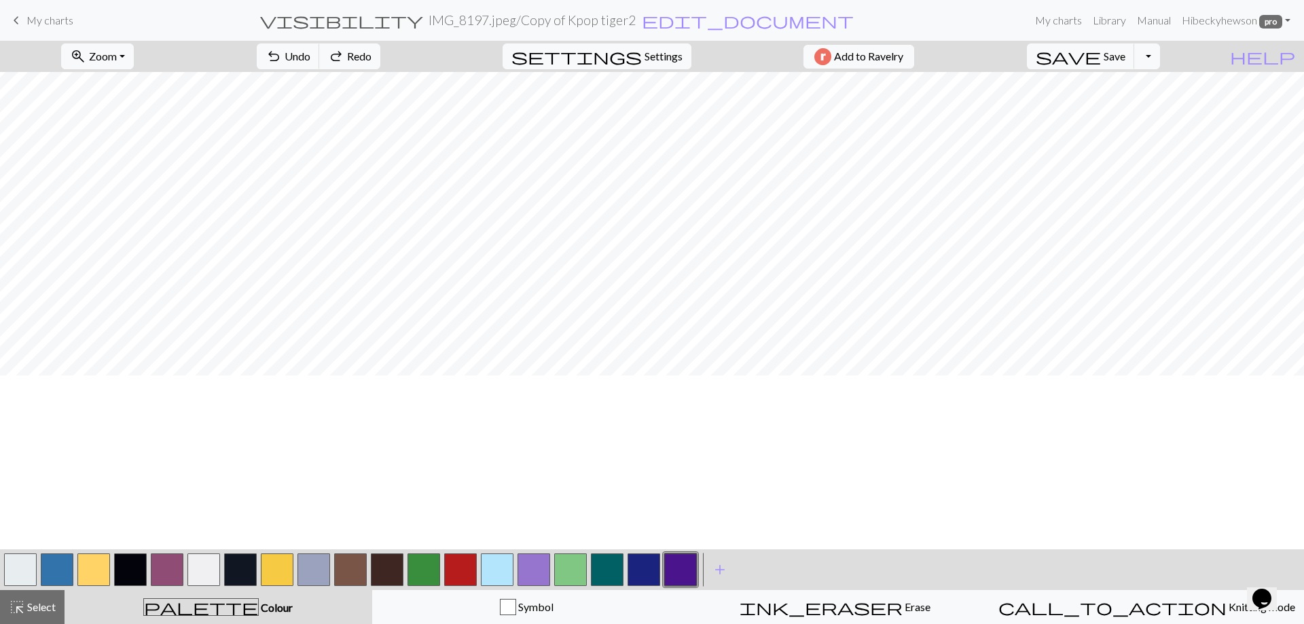
scroll to position [0, 0]
click at [1101, 54] on span "save" at bounding box center [1068, 56] width 65 height 19
click at [1160, 56] on button "Toggle Dropdown" at bounding box center [1147, 56] width 26 height 26
click at [1121, 114] on button "save_alt Download" at bounding box center [1047, 108] width 224 height 22
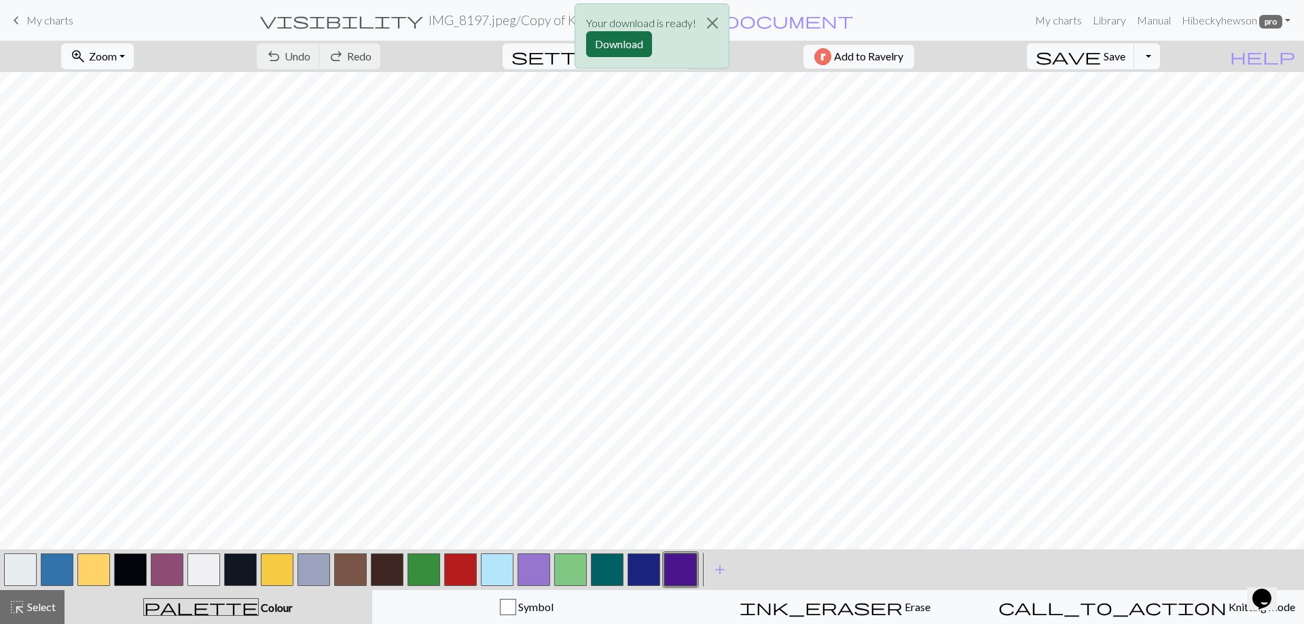
click at [623, 48] on button "Download" at bounding box center [619, 44] width 66 height 26
click at [129, 573] on button "button" at bounding box center [130, 570] width 33 height 33
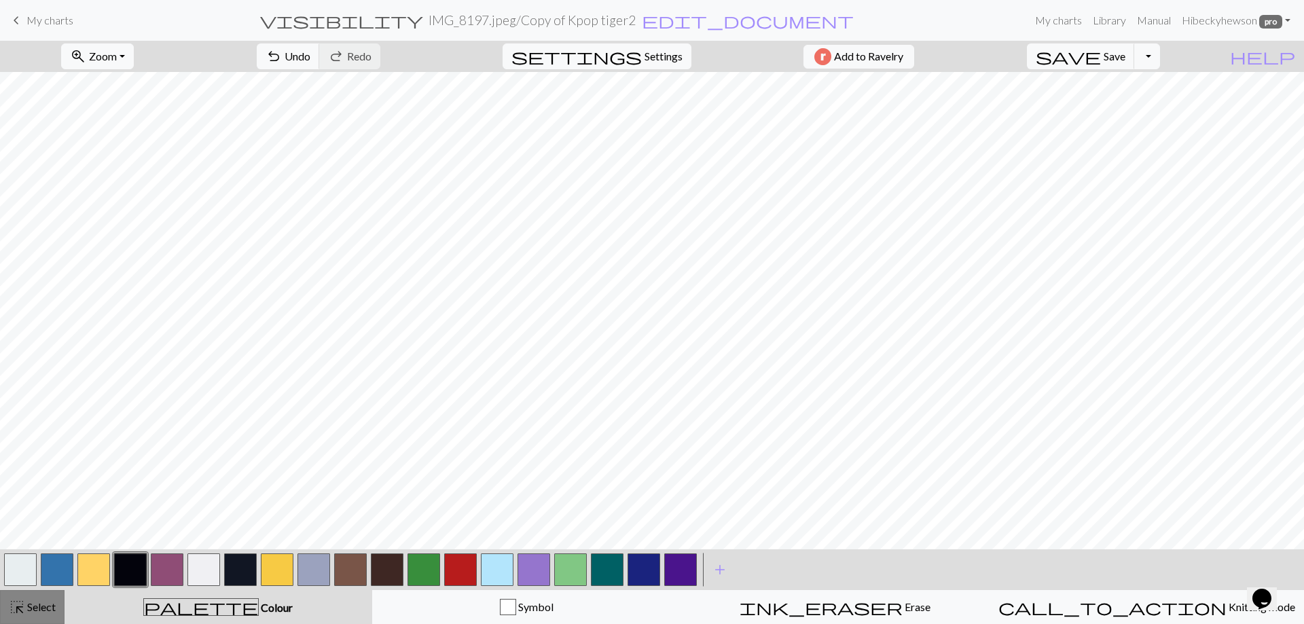
click at [28, 613] on div "highlight_alt Select Select" at bounding box center [32, 607] width 47 height 16
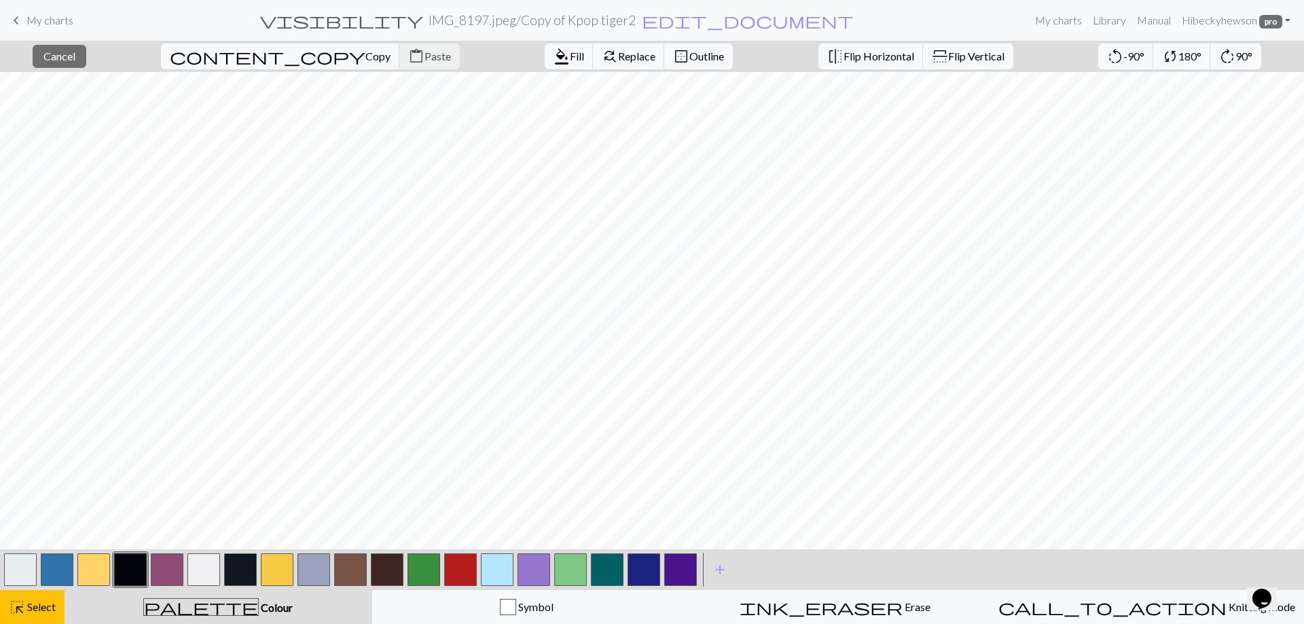
click at [674, 562] on button "button" at bounding box center [680, 570] width 33 height 33
click at [35, 602] on span "Select" at bounding box center [40, 607] width 31 height 13
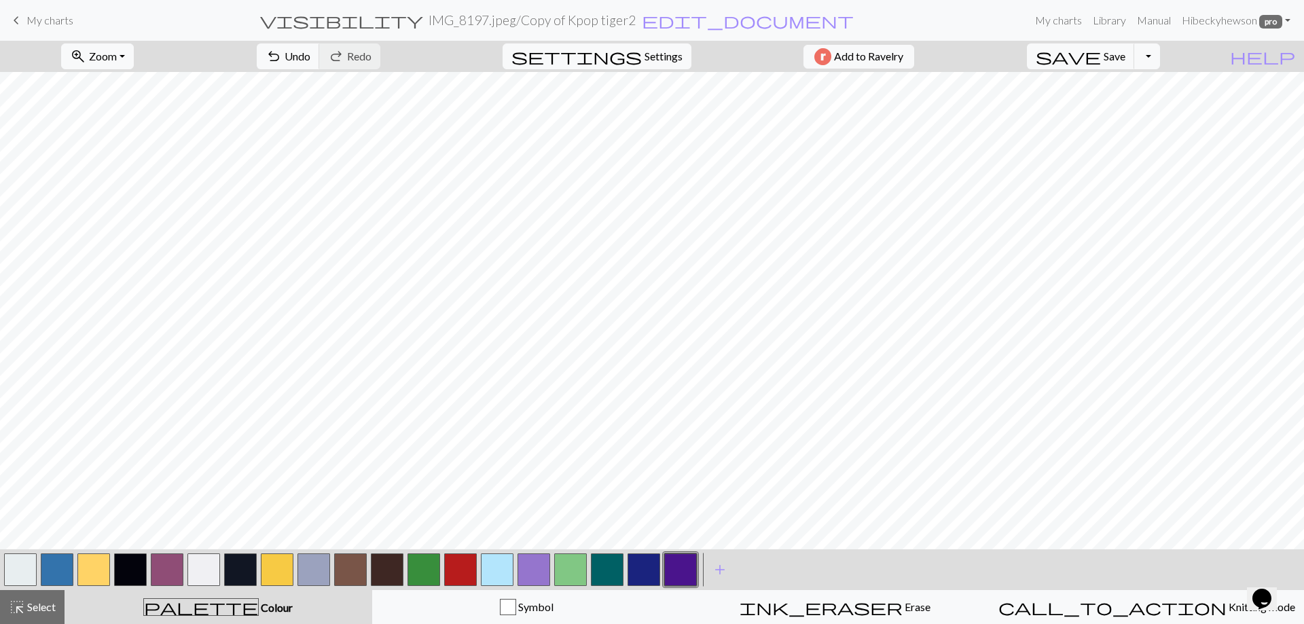
click at [126, 570] on button "button" at bounding box center [130, 570] width 33 height 33
click at [673, 566] on button "button" at bounding box center [680, 570] width 33 height 33
click at [129, 561] on button "button" at bounding box center [130, 570] width 33 height 33
click at [680, 569] on button "button" at bounding box center [680, 570] width 33 height 33
click at [124, 571] on button "button" at bounding box center [130, 570] width 33 height 33
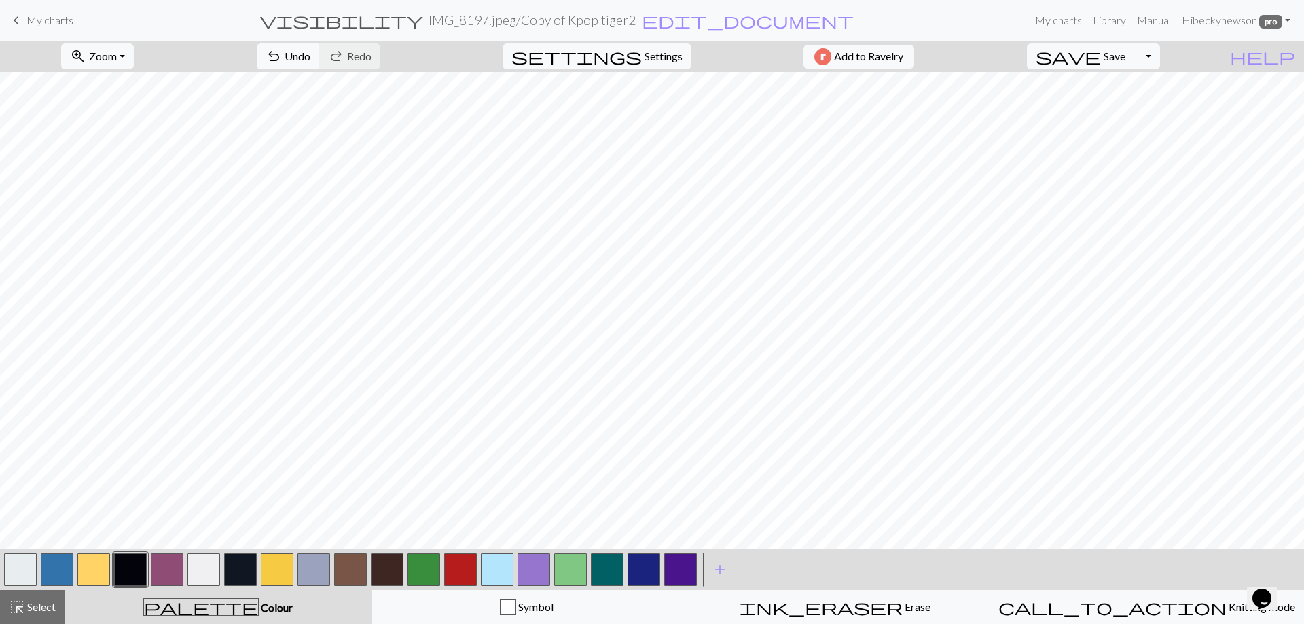
click at [683, 572] on button "button" at bounding box center [680, 570] width 33 height 33
click at [122, 573] on button "button" at bounding box center [130, 570] width 33 height 33
click at [1126, 56] on span "Save" at bounding box center [1115, 56] width 22 height 13
click at [1101, 55] on span "save" at bounding box center [1068, 56] width 65 height 19
click at [1160, 57] on button "Toggle Dropdown" at bounding box center [1147, 56] width 26 height 26
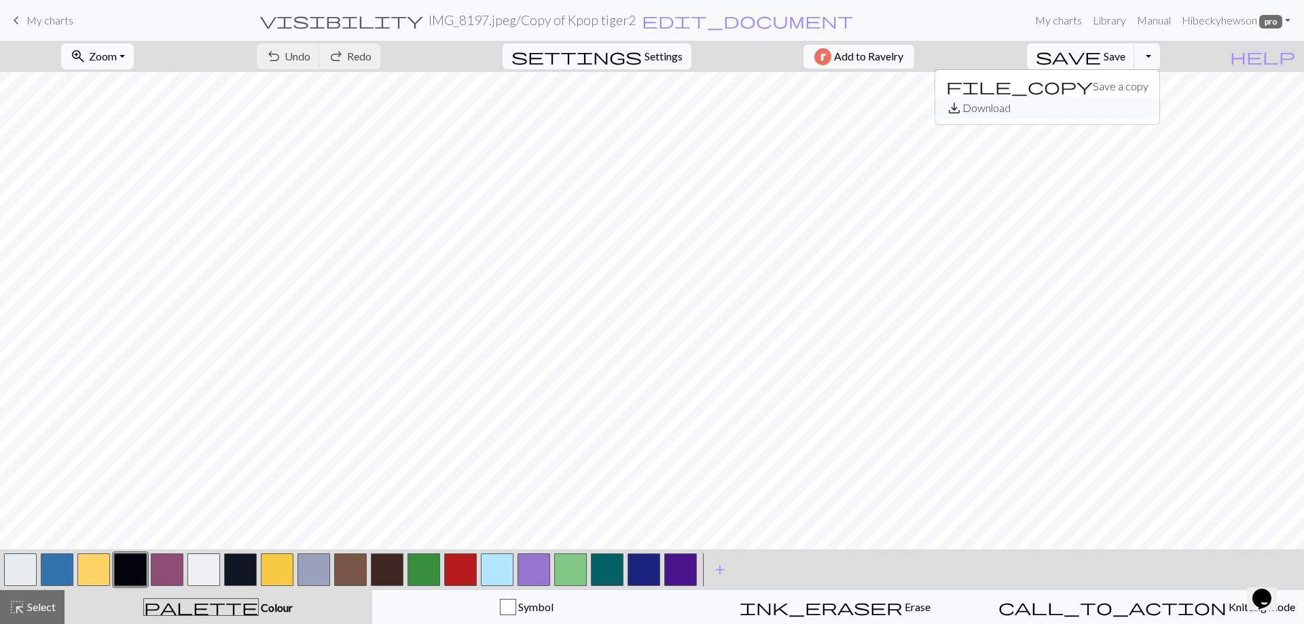
click at [1143, 106] on button "save_alt Download" at bounding box center [1047, 108] width 224 height 22
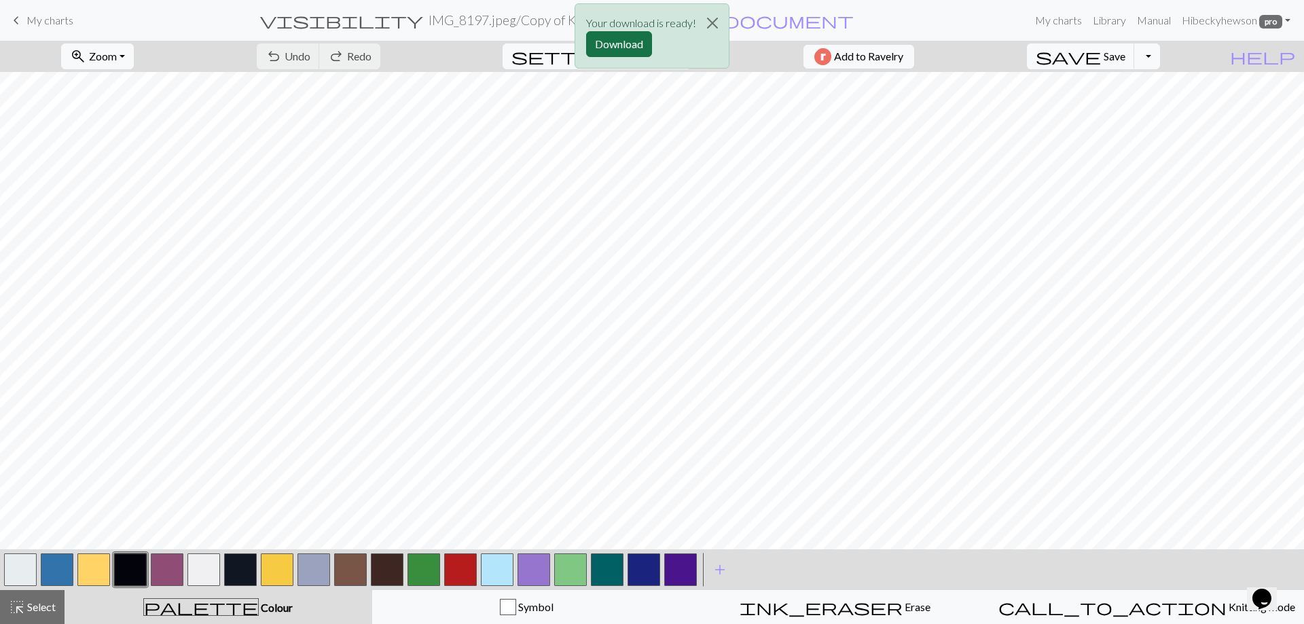
click at [622, 48] on button "Download" at bounding box center [619, 44] width 66 height 26
click at [1101, 56] on span "save" at bounding box center [1068, 56] width 65 height 19
